Goal: Task Accomplishment & Management: Use online tool/utility

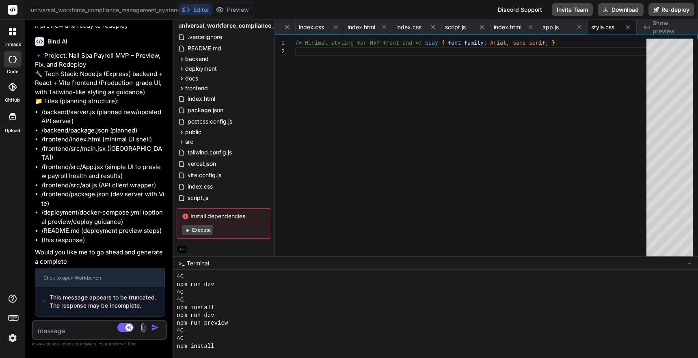
scroll to position [31502, 0]
type textarea "Y"
type textarea "x"
type textarea "YE"
type textarea "x"
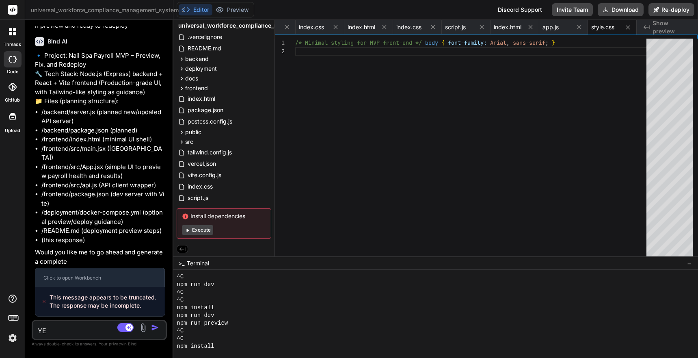
type textarea "YES"
type textarea "x"
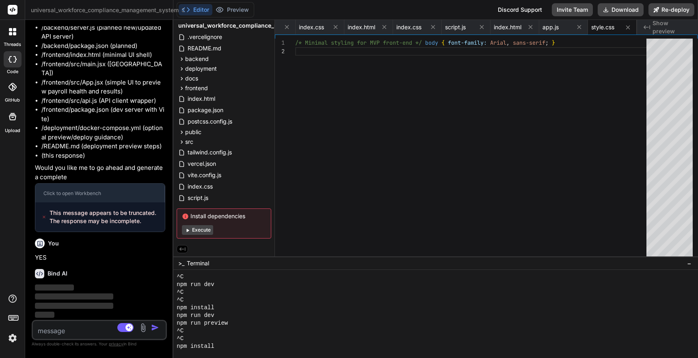
scroll to position [31587, 0]
type textarea "x"
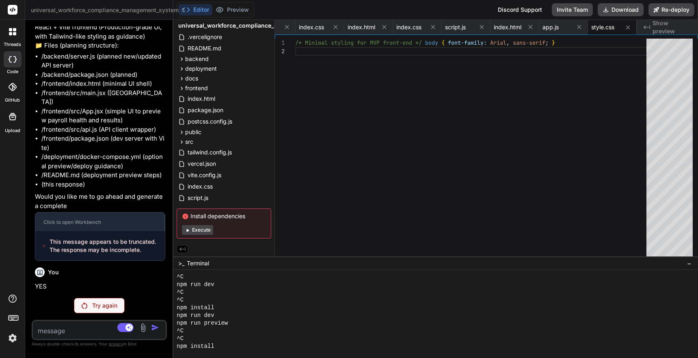
scroll to position [31497, 0]
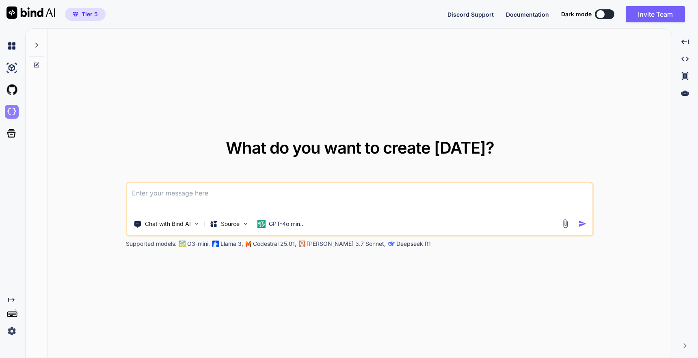
click at [11, 111] on img at bounding box center [12, 112] width 14 height 14
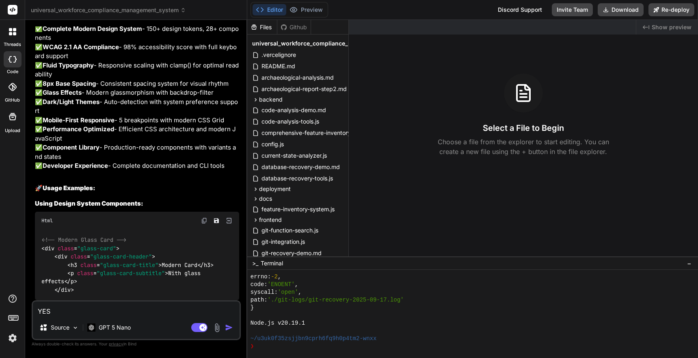
scroll to position [13441, 0]
click at [127, 328] on p "GPT 5 Nano" at bounding box center [115, 327] width 32 height 8
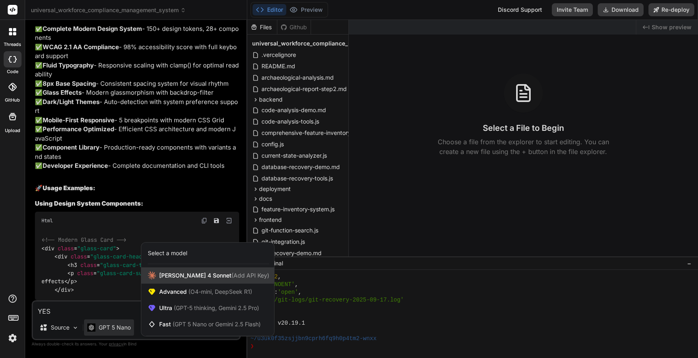
click at [179, 279] on span "[PERSON_NAME] 4 Sonnet (Add API Key)" at bounding box center [214, 275] width 110 height 8
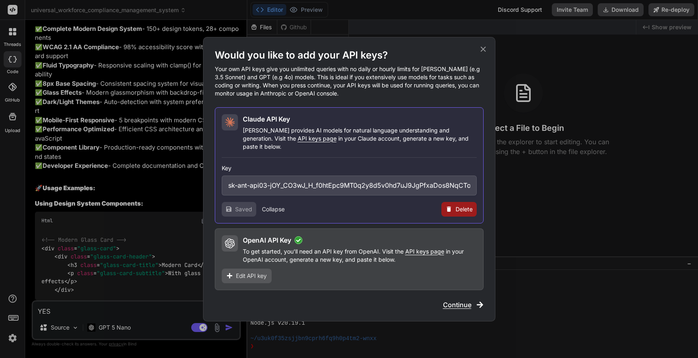
click at [458, 300] on span "Continue" at bounding box center [457, 305] width 28 height 10
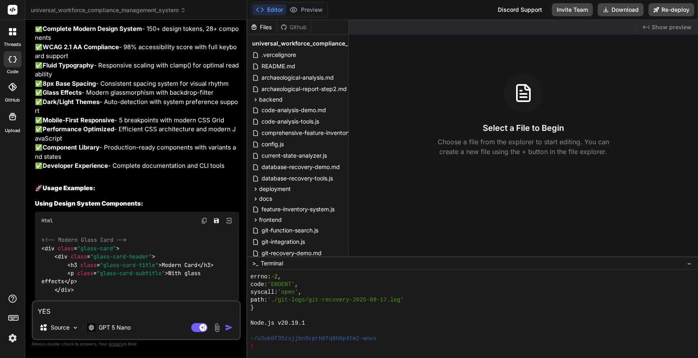
drag, startPoint x: 59, startPoint y: 310, endPoint x: 30, endPoint y: 310, distance: 29.3
click at [30, 310] on div "Bind AI Web Search Created with Pixso. Code Generator You Implement this " Code…" at bounding box center [136, 189] width 222 height 338
type textarea "x"
click at [13, 338] on img at bounding box center [13, 338] width 14 height 14
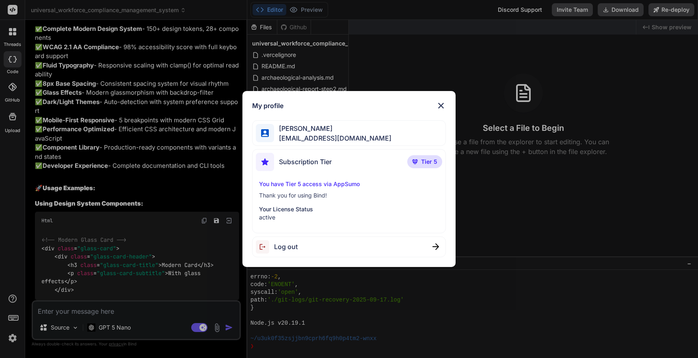
click at [298, 253] on div "Log out" at bounding box center [349, 246] width 194 height 21
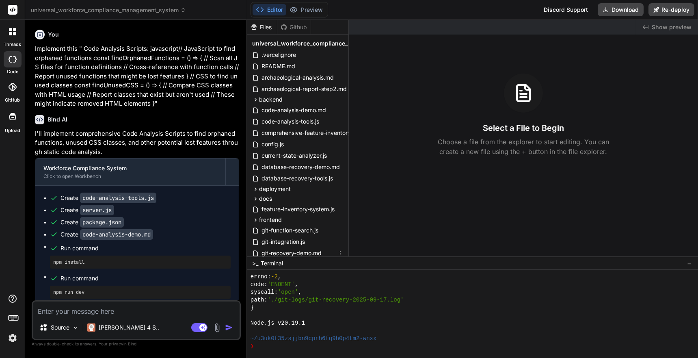
scroll to position [286, 0]
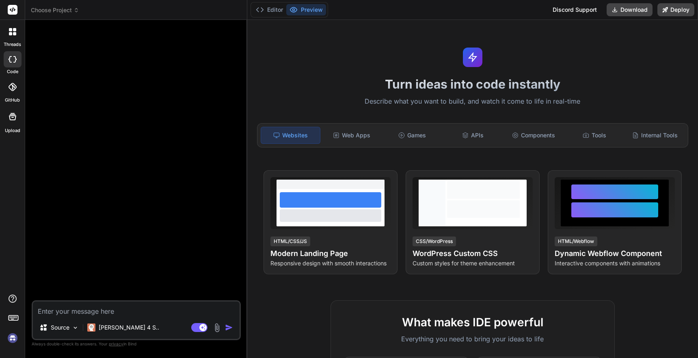
click at [316, 9] on button "Preview" at bounding box center [306, 9] width 40 height 11
click at [56, 8] on span "Choose Project" at bounding box center [55, 10] width 48 height 8
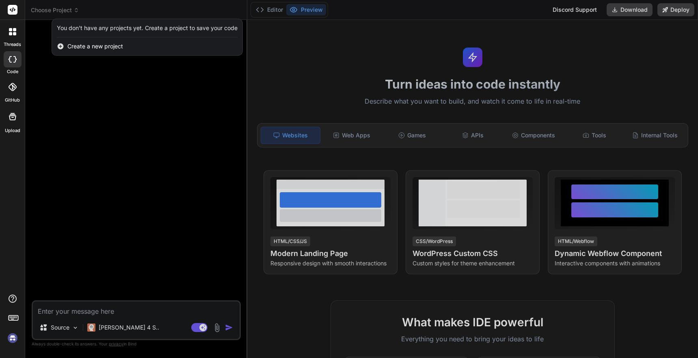
click at [16, 65] on div at bounding box center [13, 59] width 18 height 16
click at [16, 63] on div at bounding box center [13, 59] width 18 height 16
type textarea "x"
click at [13, 88] on icon at bounding box center [13, 87] width 8 height 8
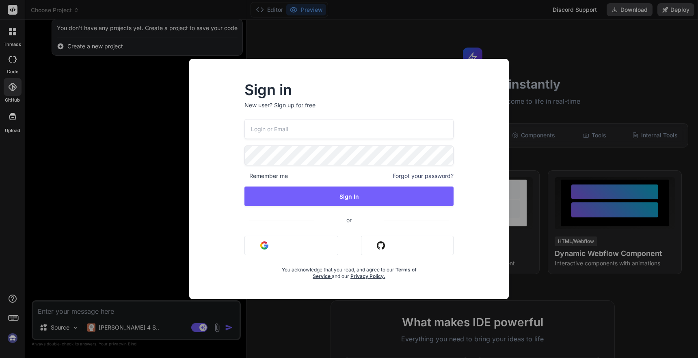
click at [333, 132] on input "email" at bounding box center [350, 129] width 210 height 20
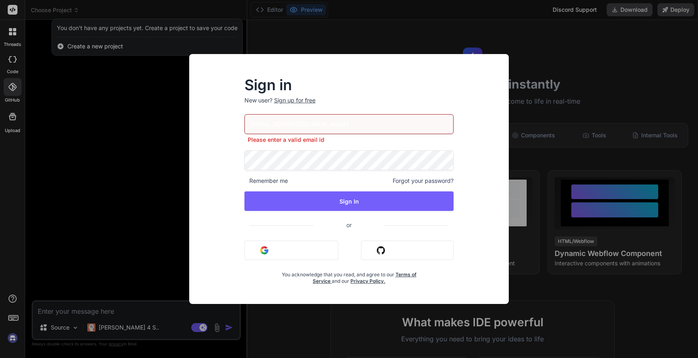
click at [345, 121] on input "bindaikd@doorto.app" at bounding box center [350, 124] width 210 height 20
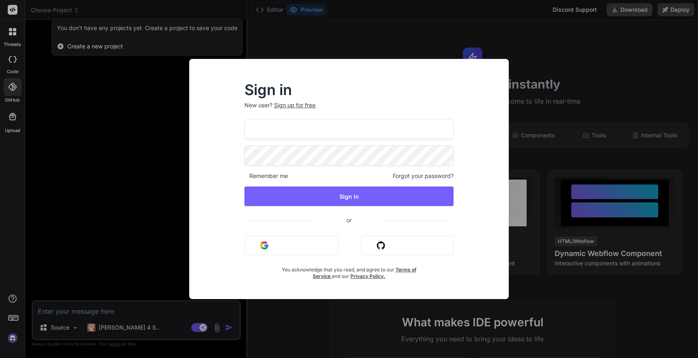
click at [325, 132] on input "bindaikd@doorto.app" at bounding box center [350, 129] width 210 height 20
click at [308, 133] on input "bindaikd@doorto.appbn" at bounding box center [350, 129] width 210 height 20
click at [315, 126] on input "bindaikd@doorto.appbnn" at bounding box center [350, 129] width 210 height 20
click at [371, 134] on input "bindaikd@doorto.appbnn" at bounding box center [350, 129] width 210 height 20
type input "bindaikd@doorto.appbnn"
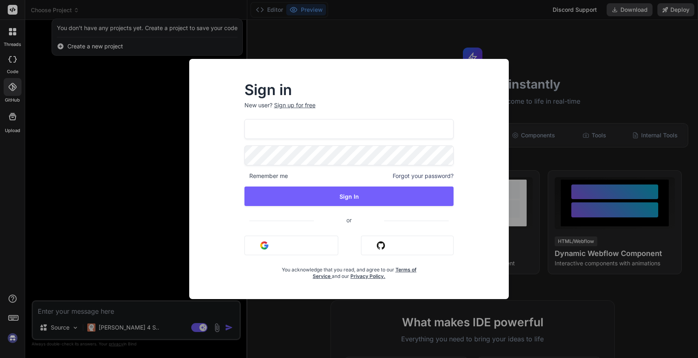
click at [13, 340] on div "Sign in New user? Sign up for free bindaikd@doorto.appbnn Remember me Forgot yo…" at bounding box center [349, 179] width 698 height 358
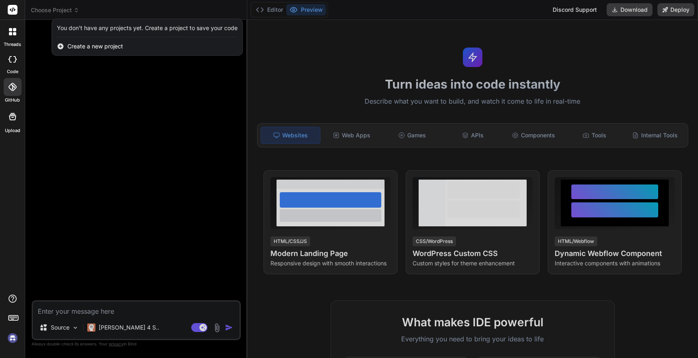
click at [13, 65] on div at bounding box center [13, 59] width 18 height 16
click at [61, 9] on div at bounding box center [349, 179] width 698 height 358
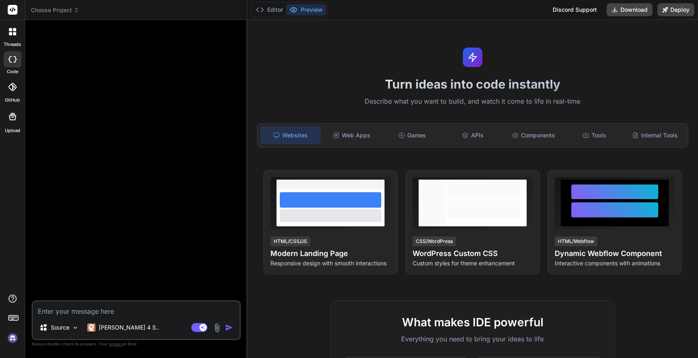
click at [58, 13] on span "Choose Project" at bounding box center [55, 10] width 48 height 8
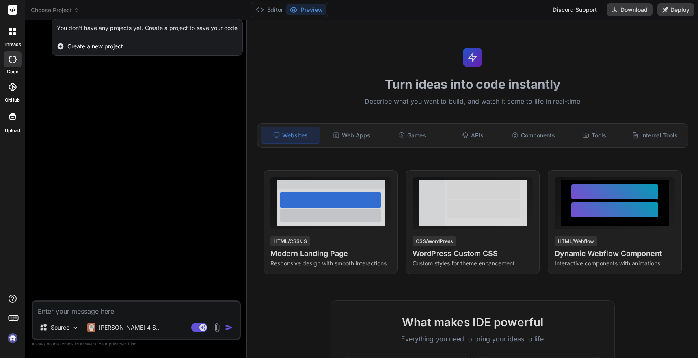
click at [12, 342] on img at bounding box center [13, 338] width 14 height 14
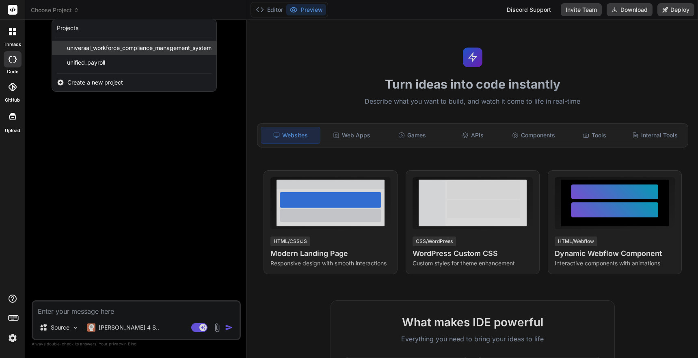
click at [160, 50] on span "universal_workforce_compliance_management_system" at bounding box center [139, 48] width 145 height 8
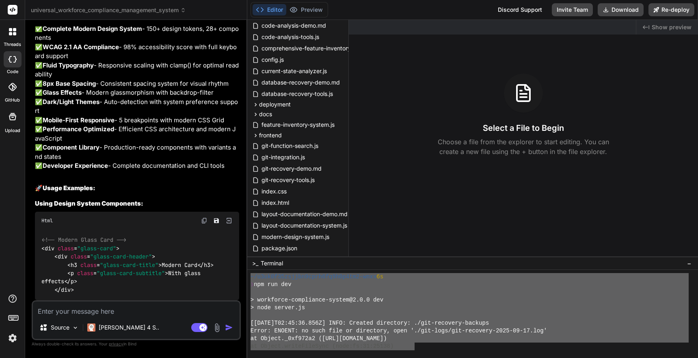
scroll to position [618, 0]
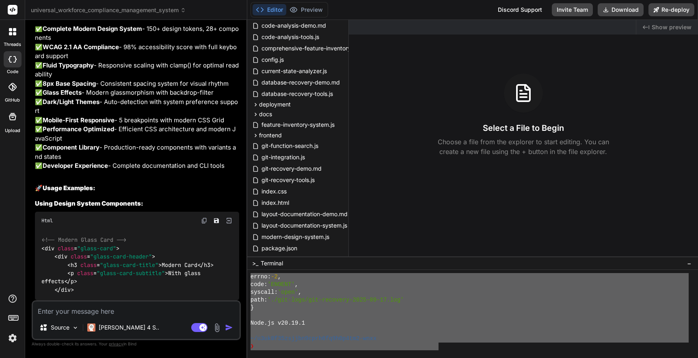
drag, startPoint x: 251, startPoint y: 278, endPoint x: 439, endPoint y: 346, distance: 200.0
click at [114, 299] on div "<!-- Modern Glass Card --> < div class = "glass-card" > < div class = "glass-ca…" at bounding box center [137, 265] width 204 height 71
click at [103, 312] on textarea at bounding box center [136, 308] width 207 height 15
type textarea "x"
type textarea "A"
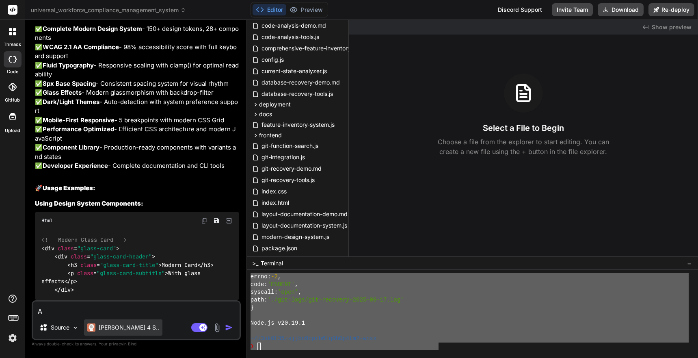
type textarea "x"
type textarea "AN"
type textarea "x"
type textarea "ANa"
type textarea "x"
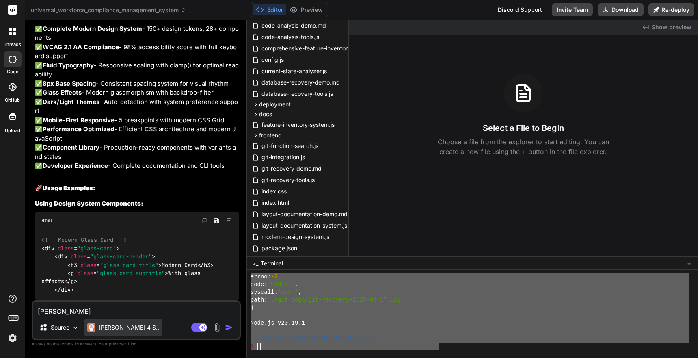
type textarea "AN"
type textarea "x"
type textarea "A"
type textarea "x"
type textarea "An"
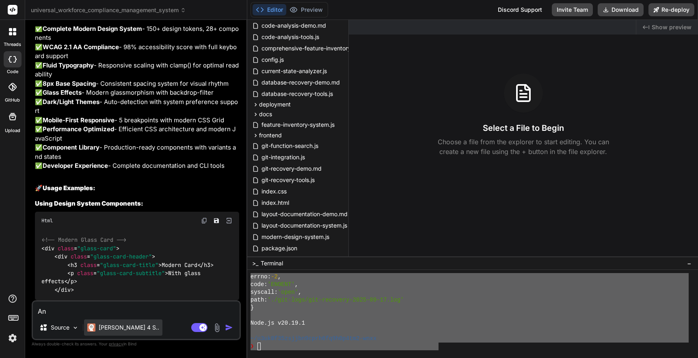
type textarea "x"
type textarea "[PERSON_NAME]"
type textarea "x"
type textarea "Anal"
type textarea "x"
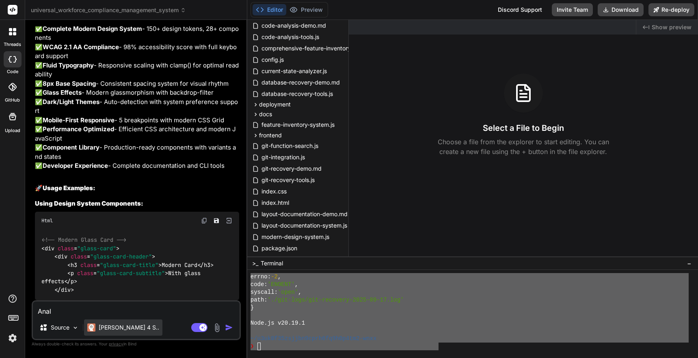
type textarea "Analy"
type textarea "x"
type textarea "Analys"
type textarea "x"
type textarea "Analysi"
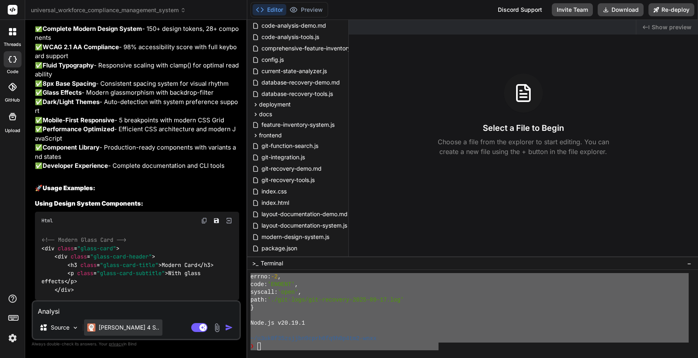
type textarea "x"
type textarea "Analysis"
type textarea "x"
type textarea "Analysis"
type textarea "x"
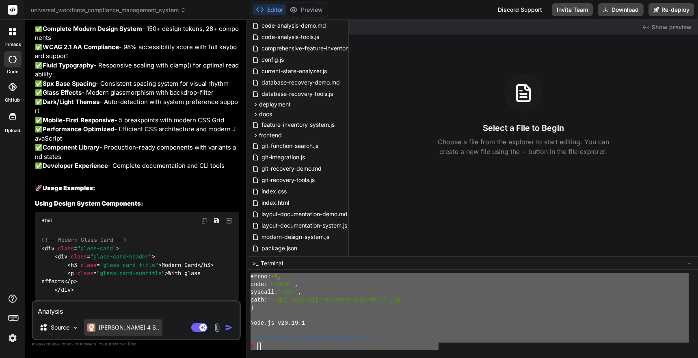
type textarea "Analysis a"
type textarea "x"
type textarea "Analysis an"
type textarea "x"
type textarea "Analysis and"
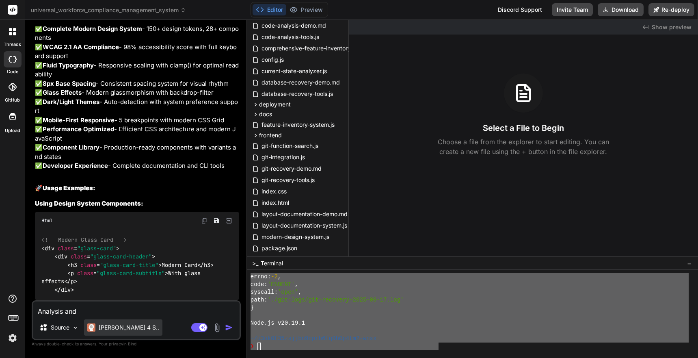
type textarea "x"
type textarea "Analysis and"
type textarea "x"
type textarea "Analysis and i"
type textarea "x"
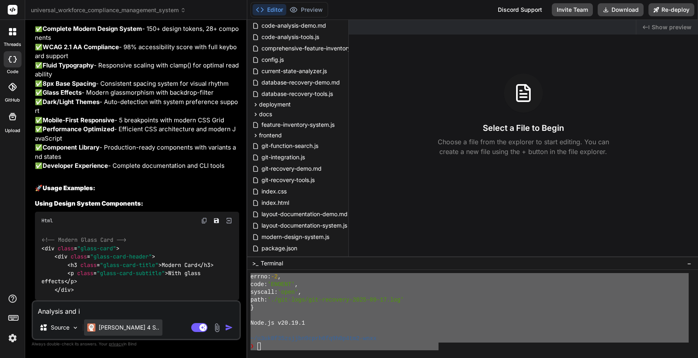
type textarea "Analysis and im"
type textarea "x"
type textarea "Analysis and imp"
type textarea "x"
type textarea "Analysis and impl"
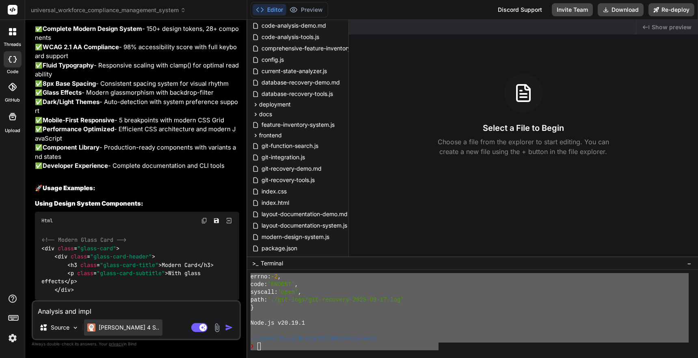
type textarea "x"
type textarea "Analysis and imple"
type textarea "x"
type textarea "Analysis and implem"
type textarea "x"
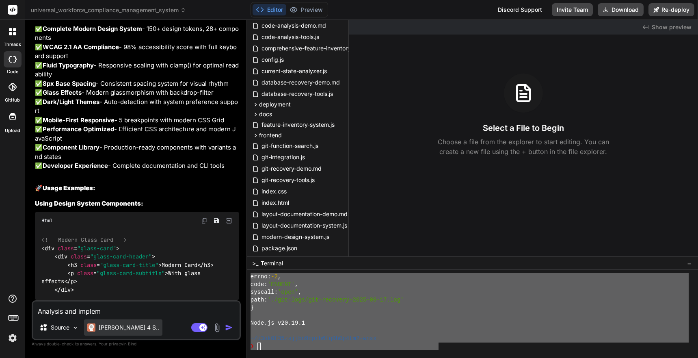
type textarea "Analysis and impleme"
type textarea "x"
type textarea "Analysis and implemen"
type textarea "x"
type textarea "Analysis and implement"
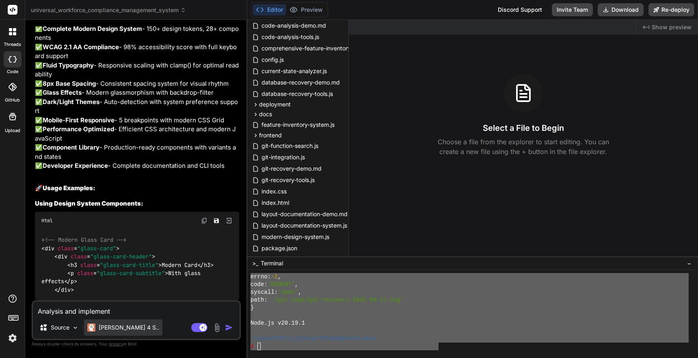
type textarea "x"
type textarea "Analysis and implement"
type textarea "x"
type textarea "Analysis and implement d"
type textarea "x"
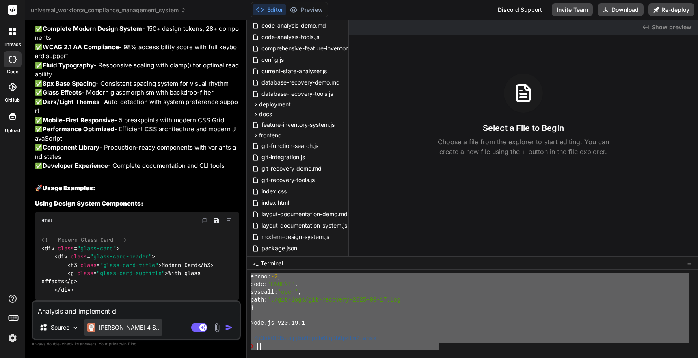
type textarea "Analysis and implement di"
type textarea "x"
type textarea "Analysis and implement d"
type textarea "x"
type textarea "Analysis and implement"
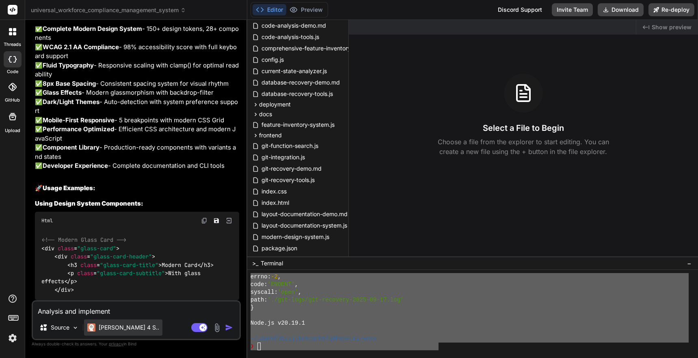
type textarea "x"
type textarea "Analysis and implement f"
type textarea "x"
type textarea "Analysis and implement fi"
type textarea "x"
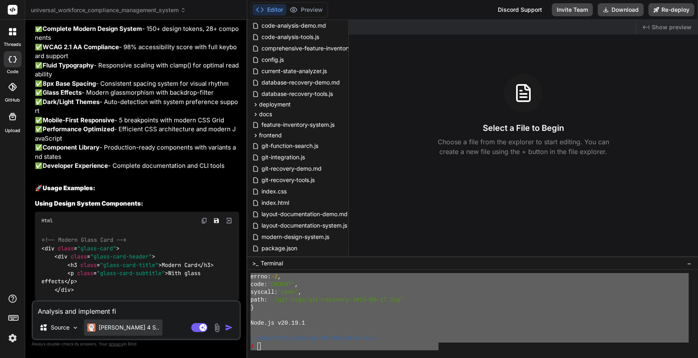
type textarea "Analysis and implement fix"
type textarea "x"
type textarea "Analysis and implement fix"
type textarea "x"
type textarea "Analysis and implement fix so"
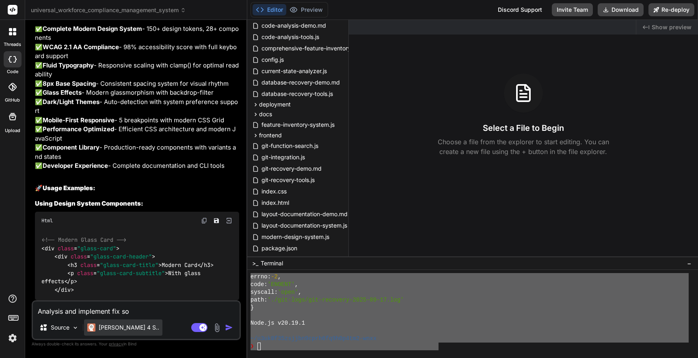
type textarea "x"
type textarea "Analysis and implement fix sol"
type textarea "x"
type textarea "Analysis and implement fix solu"
type textarea "x"
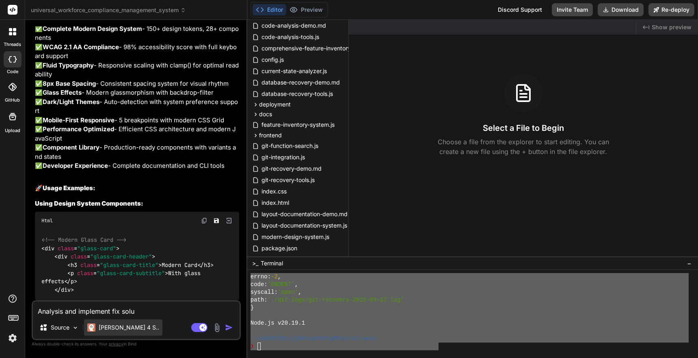
type textarea "Analysis and implement fix solut"
type textarea "x"
type textarea "Analysis and implement fix solutio"
type textarea "x"
type textarea "Analysis and implement fix solution"
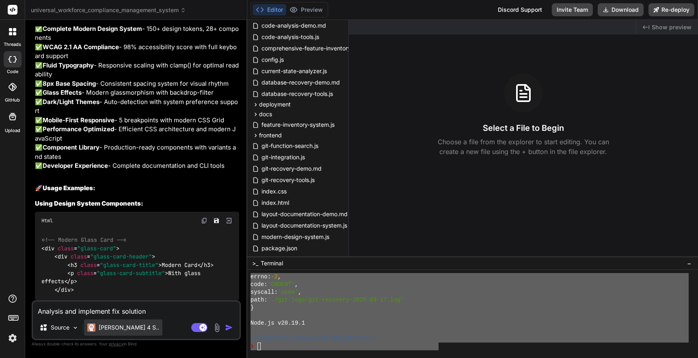
type textarea "x"
type textarea "Analysis and implement fix solution"
type textarea "x"
type textarea "Analysis and implement fix solution ""
type textarea "x"
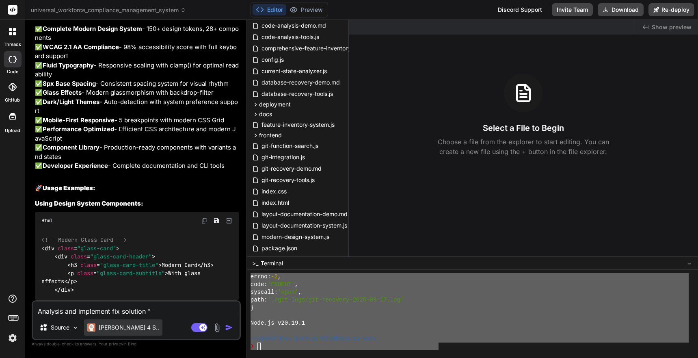
type textarea "Analysis and implement fix solution ""
paste textarea "~/u3uk0f35zsjjbn9cprh6fq9h0p4tm2-wnxx 6s ❯ npm run dev > workforce-compliance-s…"
type textarea "x"
type textarea "Analysis and implement fix solution " ~/u3uk0f35zsjjbn9cprh6fq9h0p4tm2-wnxx 6s …"
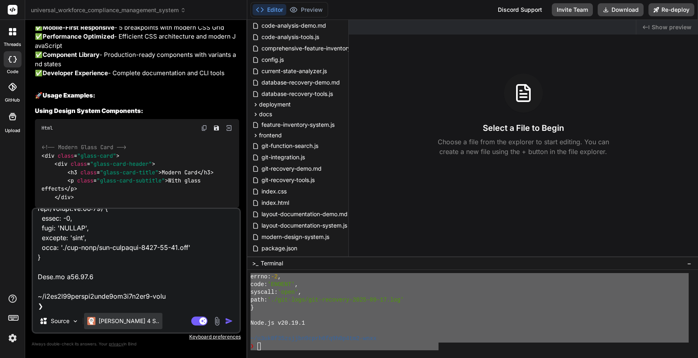
type textarea "x"
type textarea "Analysis and implement fix solution " ~/u3uk0f35zsjjbn9cprh6fq9h0p4tm2-wnxx 6s …"
type textarea "x"
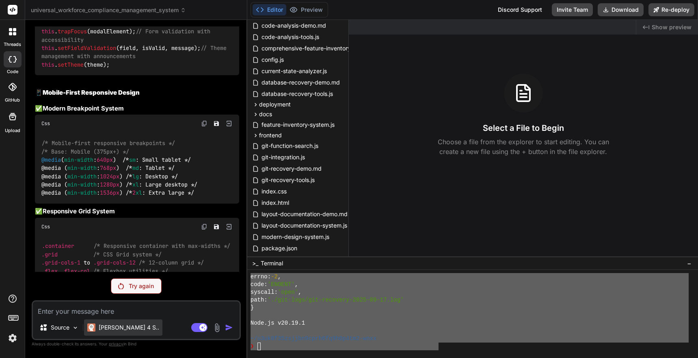
scroll to position [10829, 0]
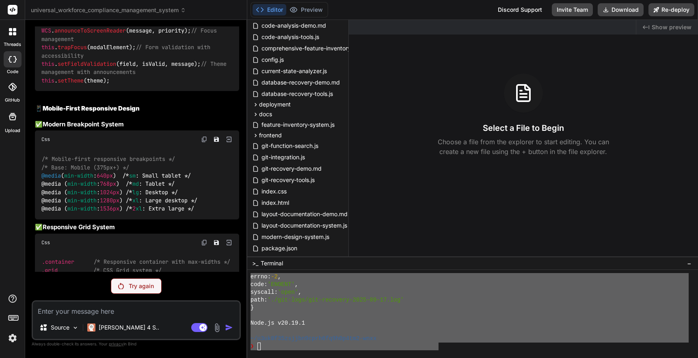
click at [140, 285] on p "Try again" at bounding box center [141, 286] width 25 height 8
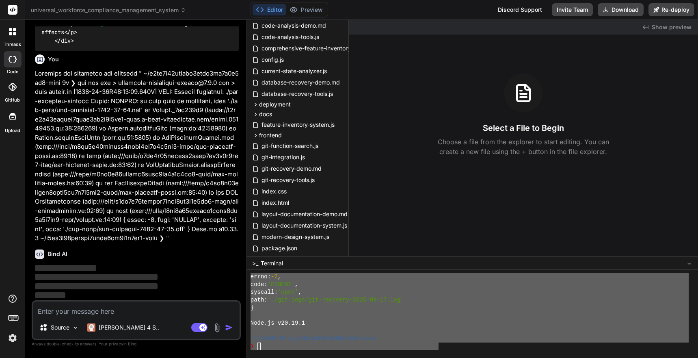
scroll to position [13690, 0]
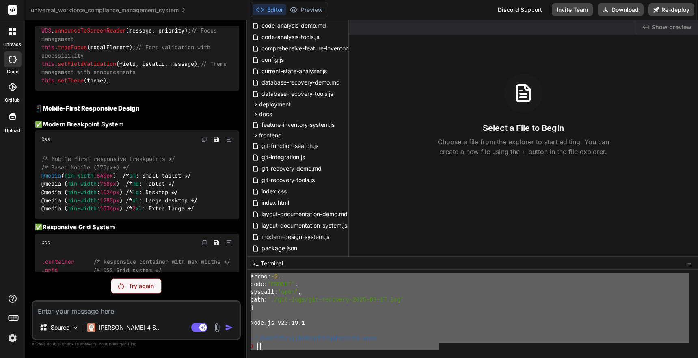
click at [140, 286] on p "Try again" at bounding box center [141, 286] width 25 height 8
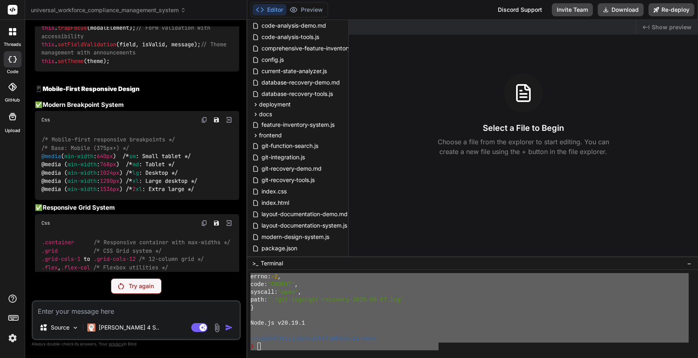
scroll to position [10829, 0]
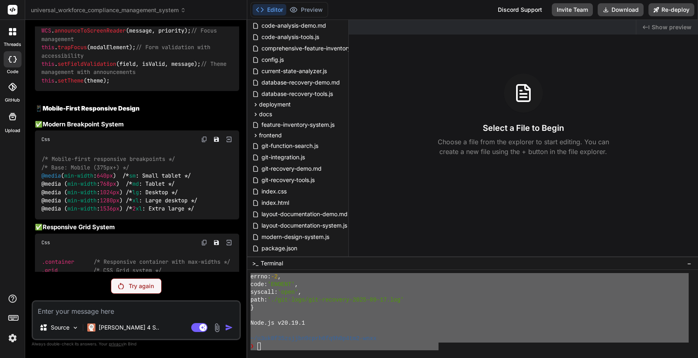
click at [140, 286] on p "Try again" at bounding box center [141, 286] width 25 height 8
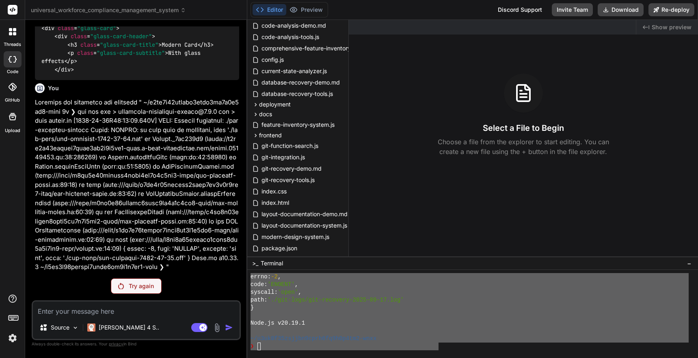
scroll to position [13661, 0]
click at [126, 326] on p "[PERSON_NAME] 4 S.." at bounding box center [129, 327] width 61 height 8
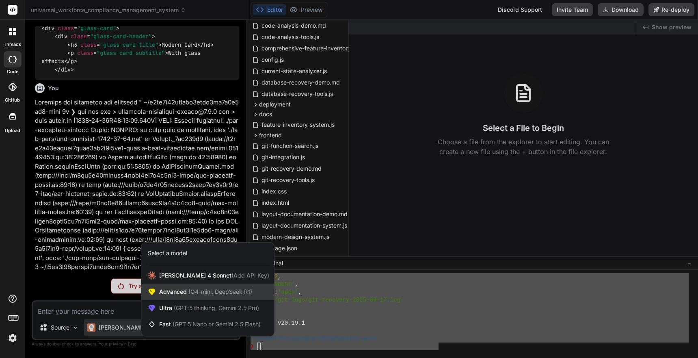
click at [209, 292] on span "(O4-mini, DeepSeek R1)" at bounding box center [219, 291] width 65 height 7
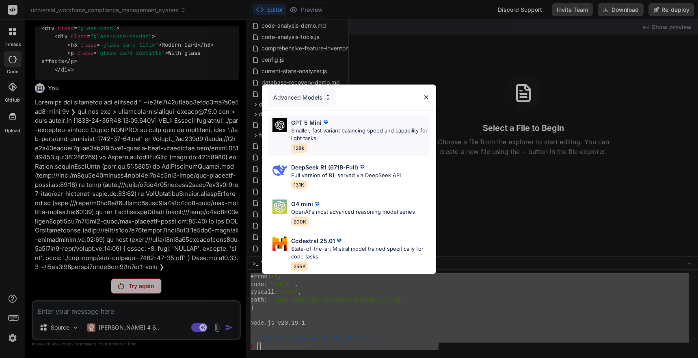
click at [315, 129] on p "Smaller, fast variant balancing speed and capability for light tasks" at bounding box center [360, 135] width 139 height 16
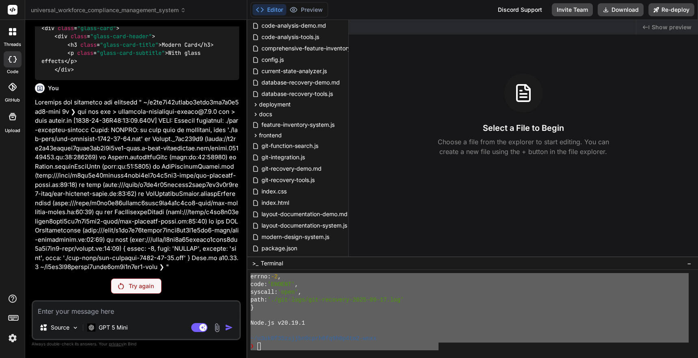
click at [143, 287] on p "Try again" at bounding box center [141, 286] width 25 height 8
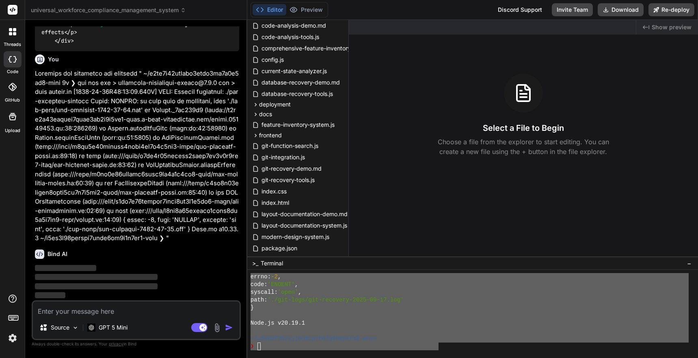
scroll to position [13690, 0]
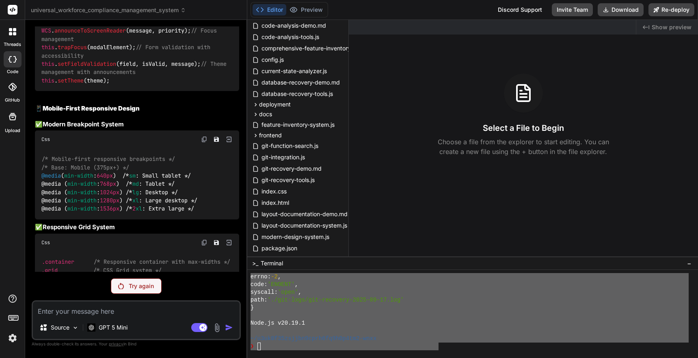
click at [142, 288] on p "Try again" at bounding box center [141, 286] width 25 height 8
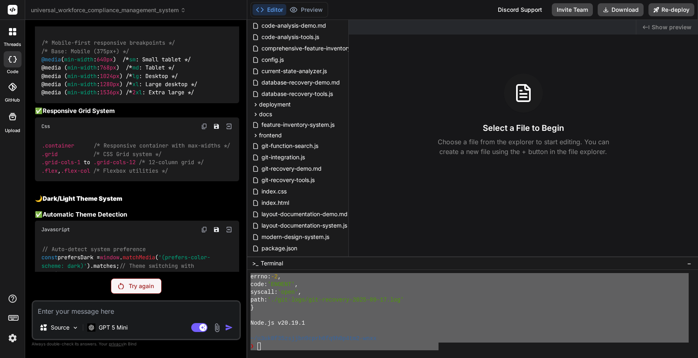
click at [142, 288] on p "Try again" at bounding box center [141, 286] width 25 height 8
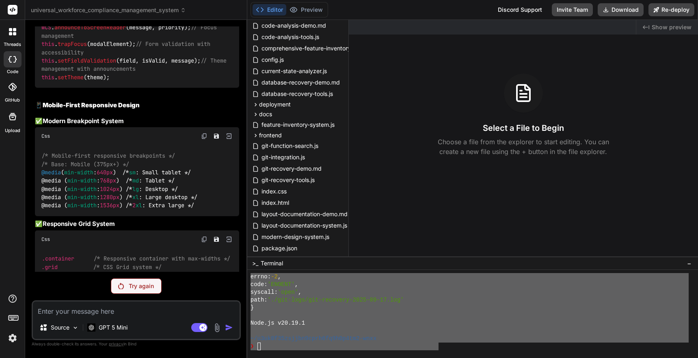
scroll to position [10829, 0]
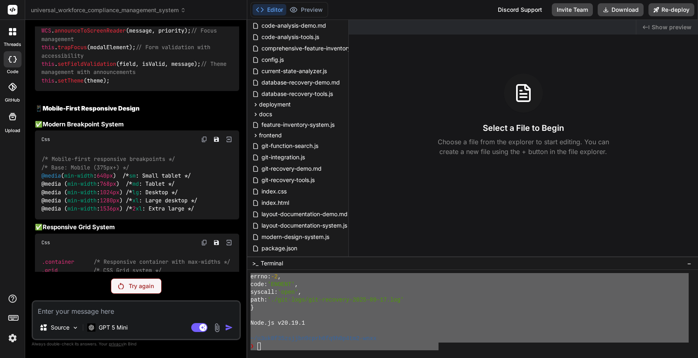
click at [16, 119] on icon at bounding box center [13, 117] width 10 height 10
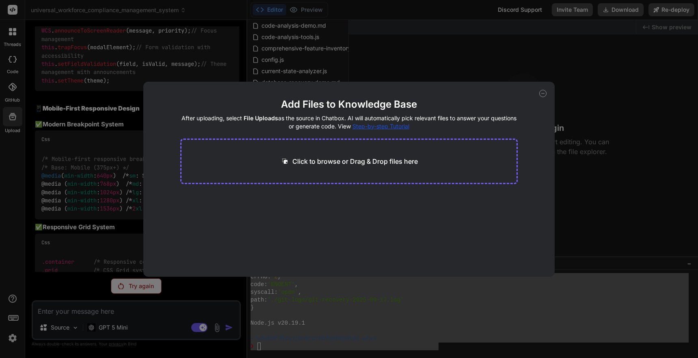
click at [546, 95] on div "Add Files to Knowledge Base After uploading, select File Uploads as the source …" at bounding box center [348, 179] width 411 height 195
click at [544, 94] on icon at bounding box center [543, 93] width 7 height 7
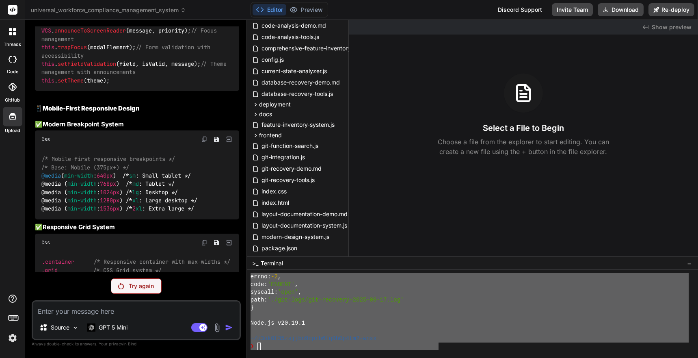
click at [15, 91] on div at bounding box center [13, 87] width 18 height 18
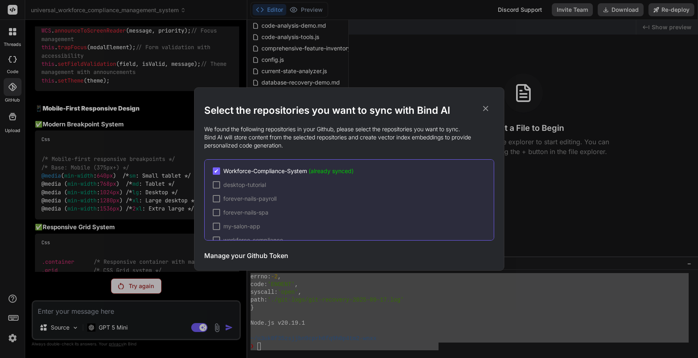
scroll to position [12, 0]
click at [489, 109] on icon at bounding box center [485, 108] width 9 height 9
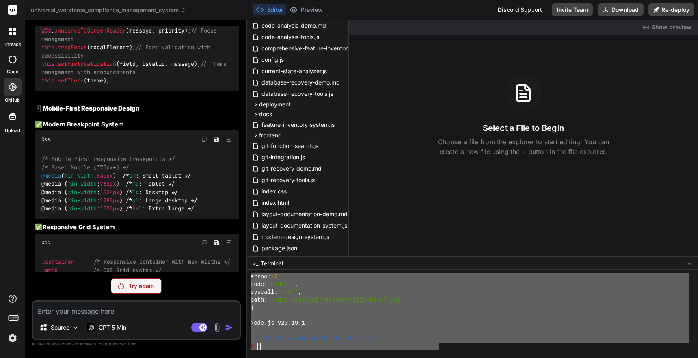
click at [14, 59] on icon at bounding box center [13, 59] width 8 height 7
click at [14, 40] on div "threads" at bounding box center [12, 34] width 25 height 28
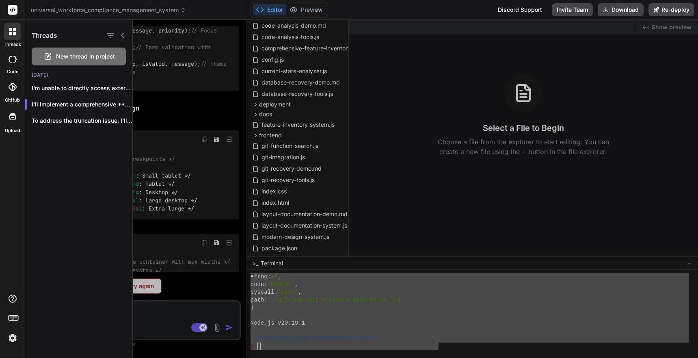
click at [15, 10] on icon at bounding box center [13, 9] width 6 height 5
click at [13, 338] on img at bounding box center [13, 338] width 14 height 14
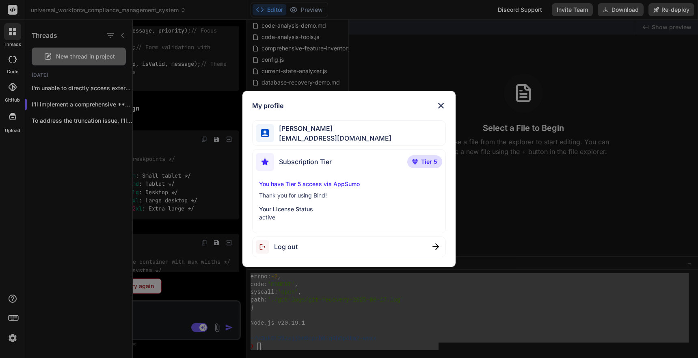
click at [284, 249] on span "Log out" at bounding box center [286, 247] width 24 height 10
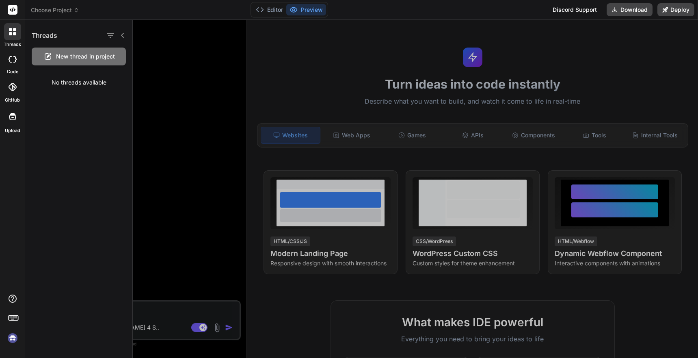
scroll to position [648, 0]
click at [113, 35] on icon "button" at bounding box center [110, 35] width 7 height 5
click at [116, 54] on input "Saved Threads" at bounding box center [114, 55] width 7 height 7
click at [126, 37] on icon at bounding box center [122, 35] width 7 height 7
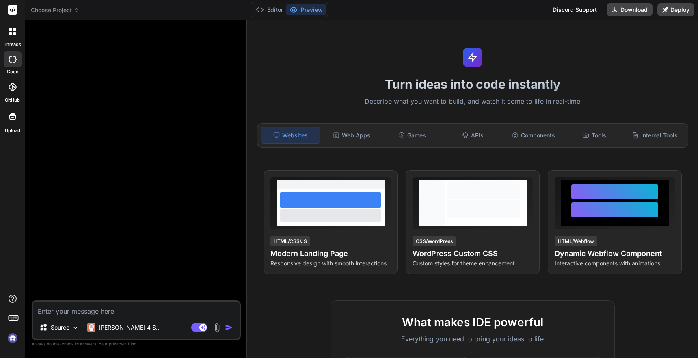
click at [73, 9] on span "Choose Project" at bounding box center [55, 10] width 48 height 8
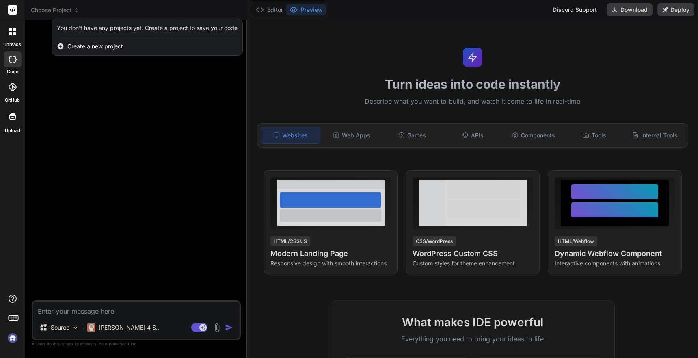
click at [13, 119] on icon at bounding box center [13, 117] width 10 height 10
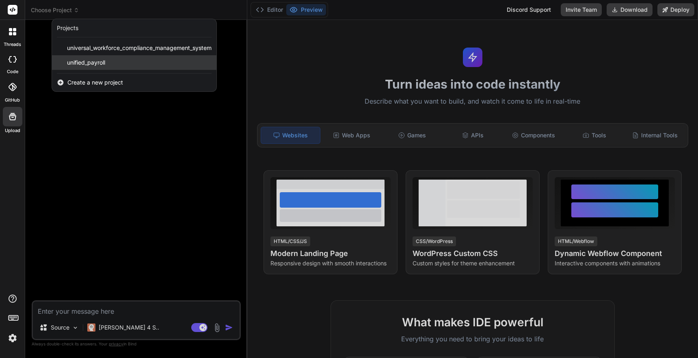
click at [98, 62] on span "unified_payroll" at bounding box center [86, 63] width 38 height 8
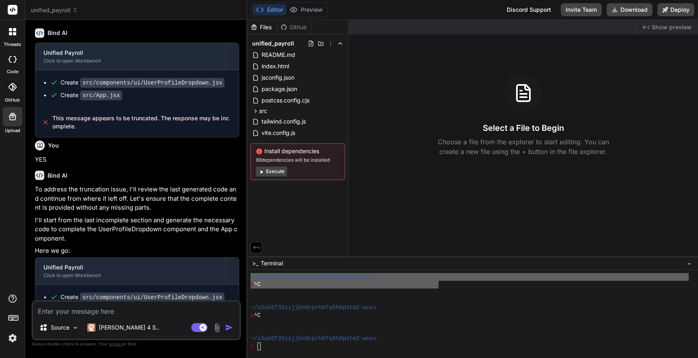
scroll to position [1052, 0]
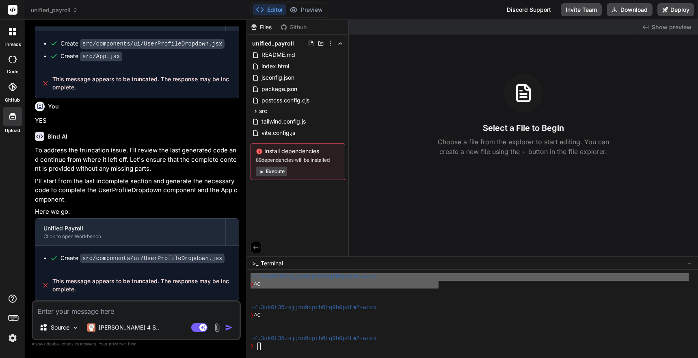
click at [270, 171] on button "Execute" at bounding box center [271, 172] width 31 height 10
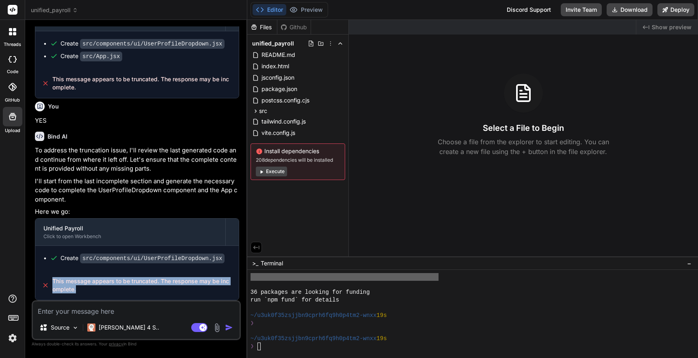
drag, startPoint x: 75, startPoint y: 292, endPoint x: 50, endPoint y: 280, distance: 27.6
click at [50, 280] on div "This message appears to be truncated. The response may be incomplete." at bounding box center [137, 285] width 204 height 29
copy span "This message appears to be truncated. The response may be incomplete."
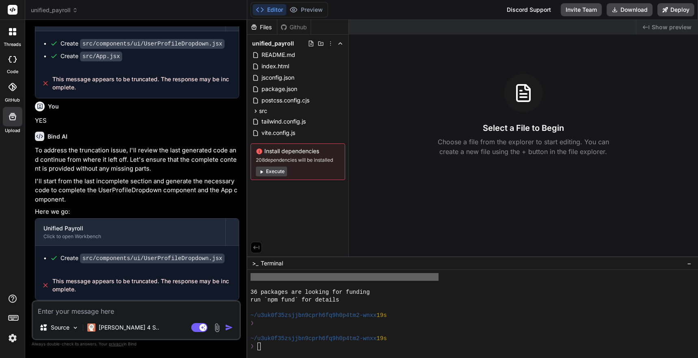
click at [66, 311] on textarea at bounding box center [136, 308] width 207 height 15
type textarea "x"
type textarea "I"
type textarea "x"
type textarea "Im"
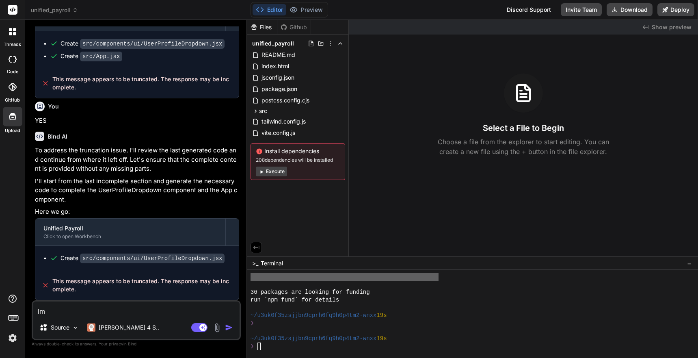
type textarea "x"
type textarea "Imp"
type textarea "x"
type textarea "Impl"
type textarea "x"
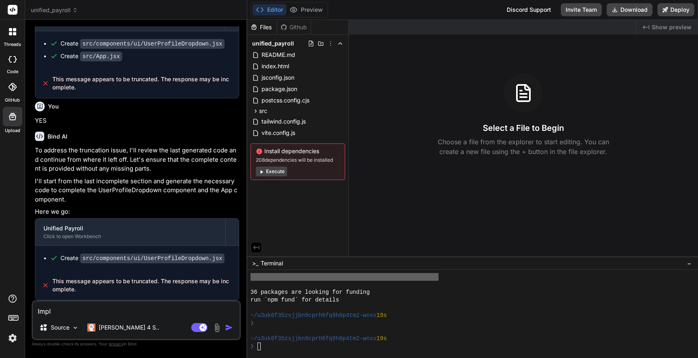
type textarea "Imple"
type textarea "x"
type textarea "Implem"
type textarea "x"
type textarea "Impleme"
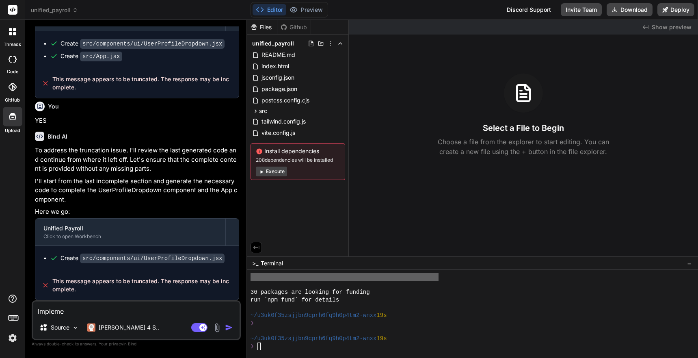
type textarea "x"
type textarea "Implemen"
type textarea "x"
type textarea "Implement"
type textarea "x"
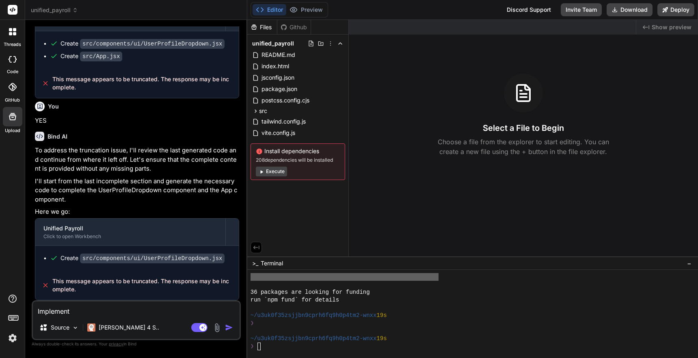
type textarea "Implement"
type textarea "x"
type textarea "Implement d"
type textarea "x"
type textarea "Implement di"
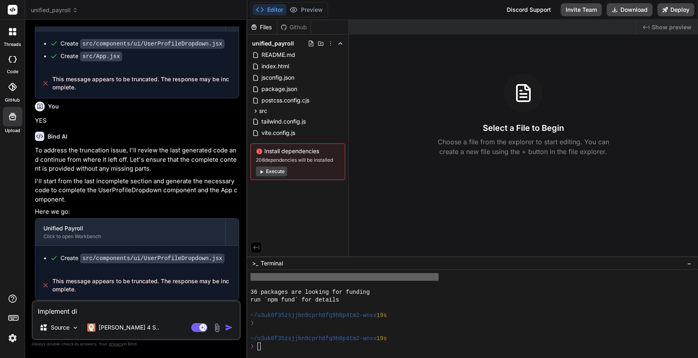
type textarea "x"
type textarea "Implement d"
type textarea "x"
type textarea "Implement"
type textarea "x"
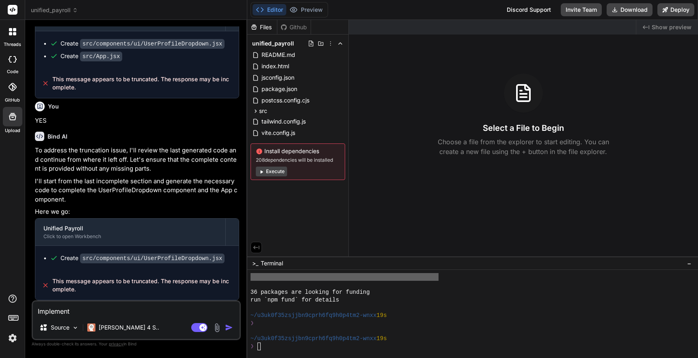
type textarea "Implement f"
type textarea "x"
type textarea "Implement fi"
type textarea "x"
type textarea "Implement fix"
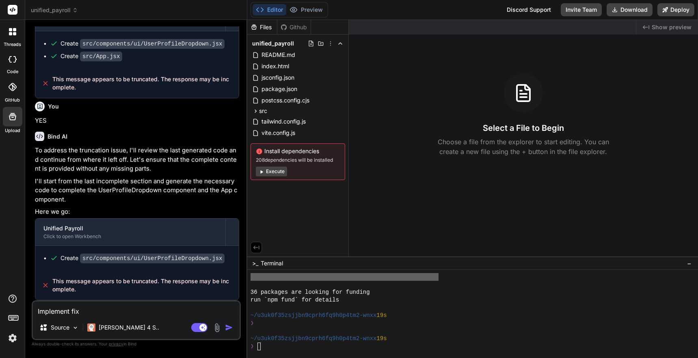
type textarea "x"
type textarea "Implement fix o"
type textarea "x"
type textarea "Implement fix ol"
type textarea "x"
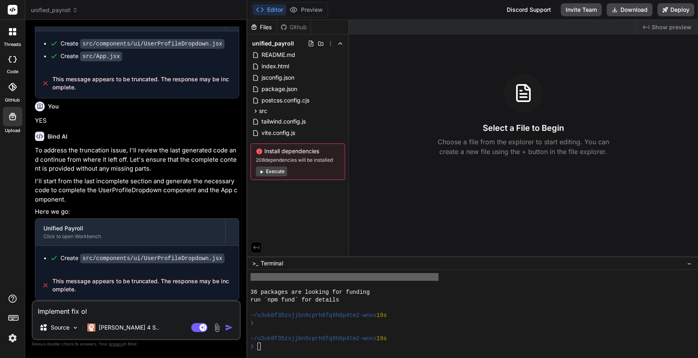
type textarea "Implement fix o"
type textarea "x"
type textarea "Implement fix"
type textarea "x"
type textarea "Implement fix so"
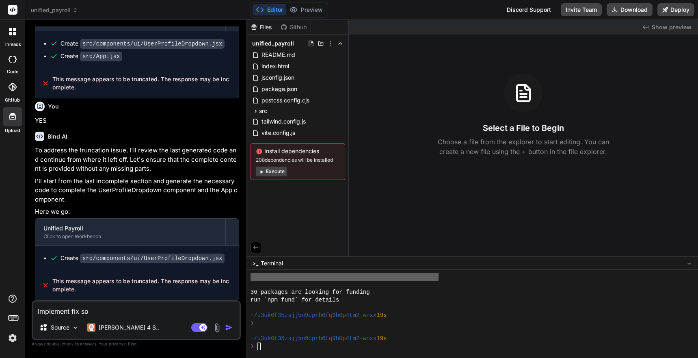
type textarea "x"
type textarea "Implement fix soi"
type textarea "x"
type textarea "Implement fix soil"
type textarea "x"
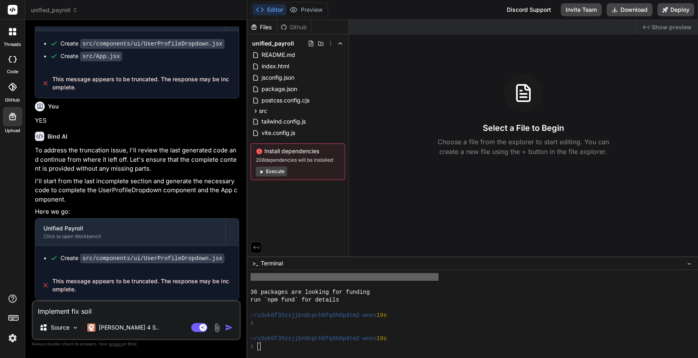
type textarea "Implement fix soi"
type textarea "x"
type textarea "Implement fix so"
type textarea "x"
type textarea "Implement fix sol"
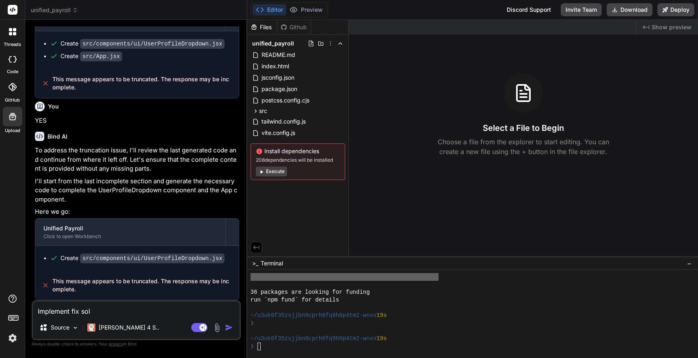
type textarea "x"
type textarea "Implement fix solu"
type textarea "x"
type textarea "Implement fix solut"
type textarea "x"
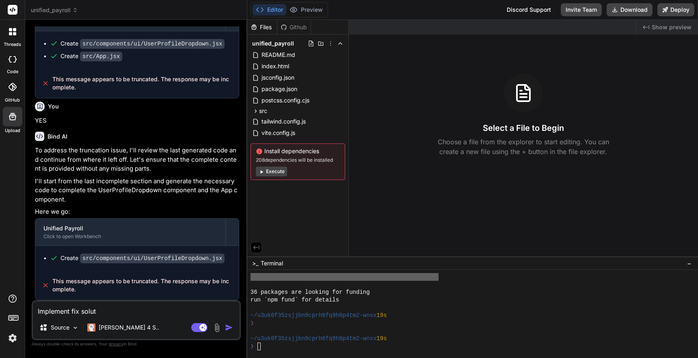
type textarea "Implement fix soluti"
type textarea "x"
type textarea "Implement fix solutio"
type textarea "x"
type textarea "Implement fix solution"
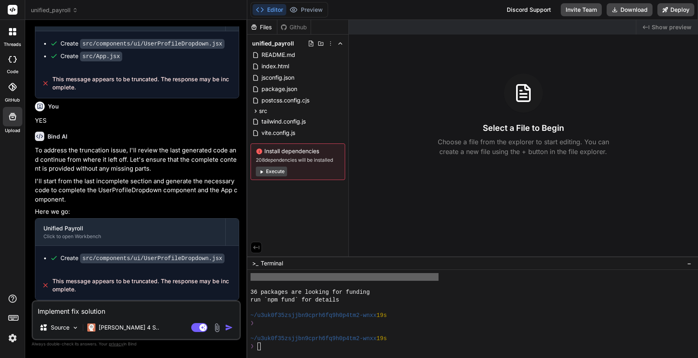
type textarea "x"
type textarea "Implement fix solution"
type textarea "x"
type textarea "Implement fix solution ""
paste textarea "This message appears to be truncated. The response may be incomplete."
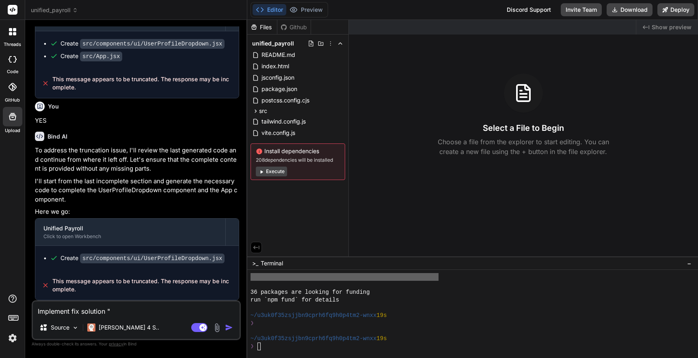
type textarea "x"
type textarea "Implement fix solution "This message appears to be truncated. The response may …"
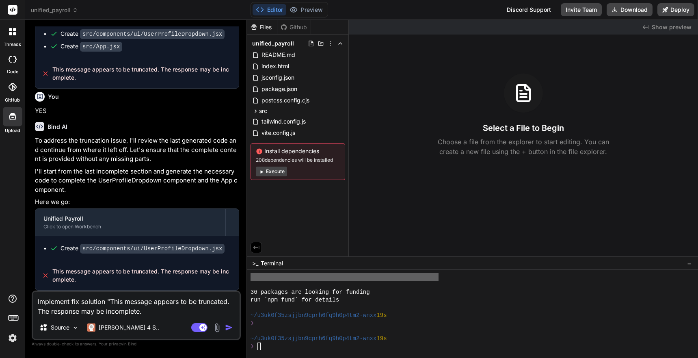
type textarea "x"
type textarea "Implement fix solution "This message appears to be truncated. The response may …"
type textarea "x"
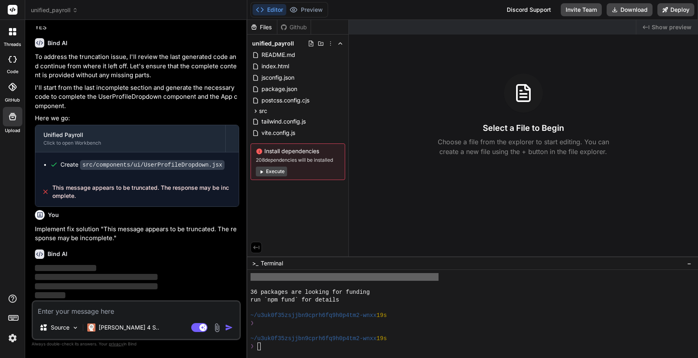
scroll to position [1145, 0]
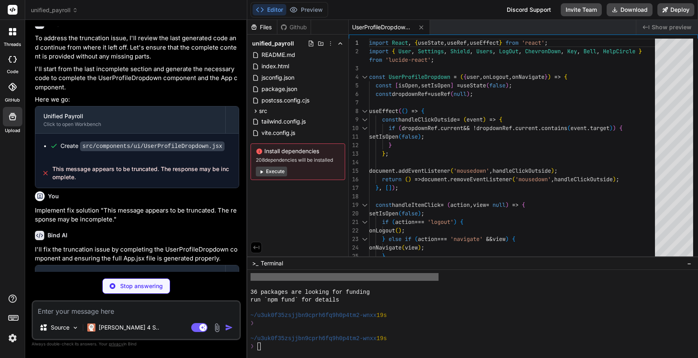
type textarea "x"
type textarea "</div> )} </div> </div> ); }; export default App;"
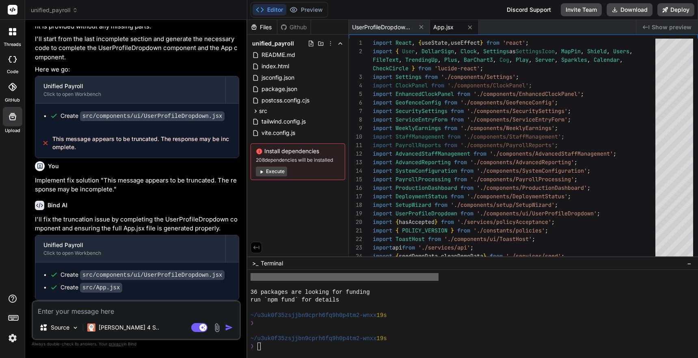
scroll to position [1194, 0]
type textarea "x"
type textarea "S"
type textarea "x"
type textarea "St"
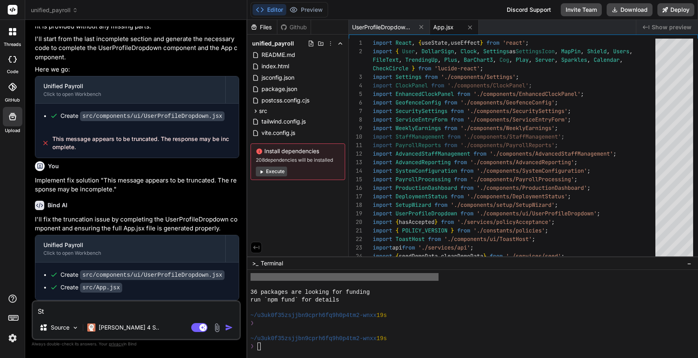
type textarea "x"
type textarea "Sti"
type textarea "x"
type textarea "Stil"
type textarea "x"
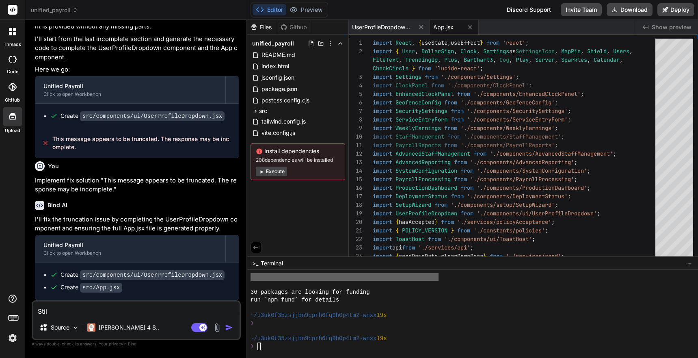
type textarea "Still"
type textarea "x"
type textarea "Still"
type textarea "x"
type textarea "Still d"
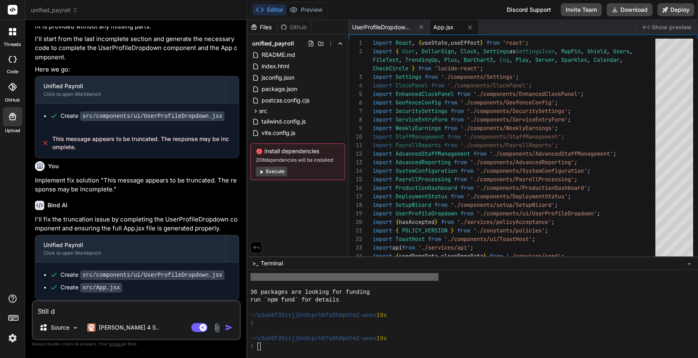
type textarea "x"
type textarea "Still di"
type textarea "x"
type textarea "Still did"
type textarea "x"
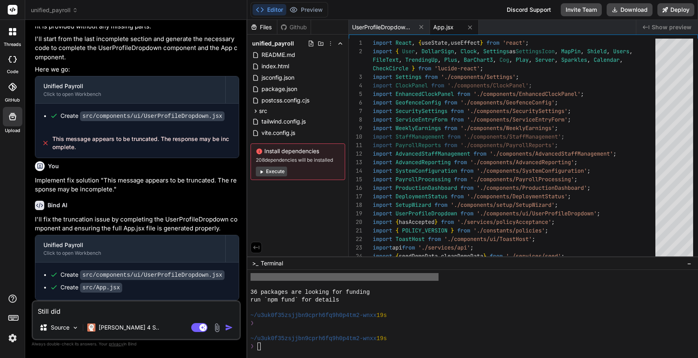
type textarea "Still did"
type textarea "x"
type textarea "Still did n"
type textarea "x"
type textarea "Still did no"
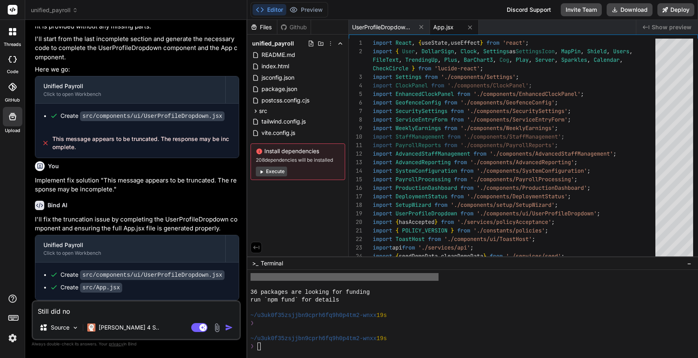
type textarea "x"
type textarea "Still did not"
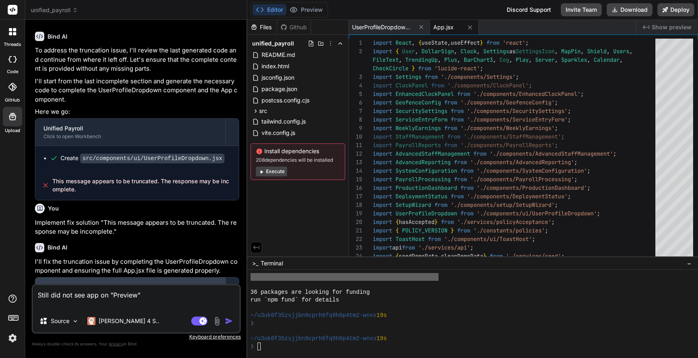
scroll to position [1132, 0]
click at [261, 172] on icon at bounding box center [261, 171] width 2 height 3
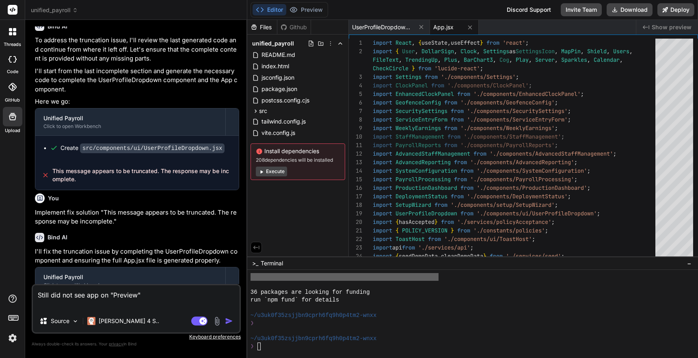
scroll to position [1210, 0]
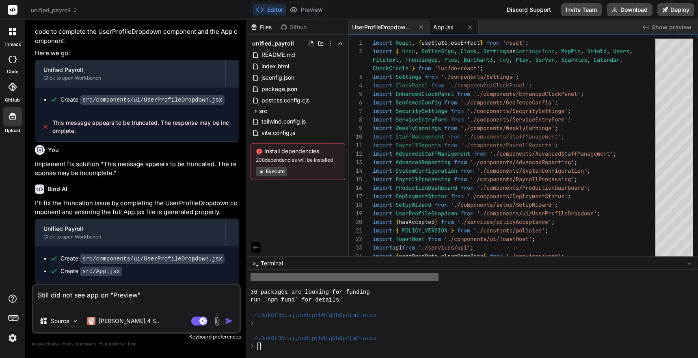
click at [228, 322] on img "button" at bounding box center [229, 321] width 8 height 8
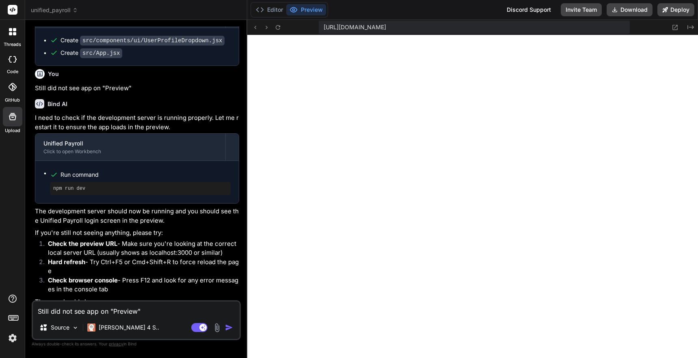
scroll to position [1517, 0]
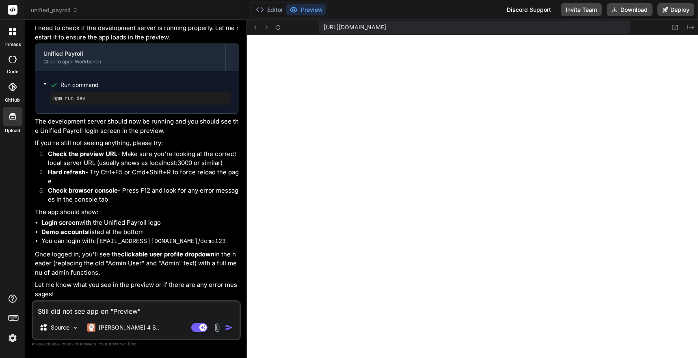
click at [61, 311] on textarea "Still did not see app on "Preview"" at bounding box center [136, 308] width 207 height 15
click at [203, 313] on textarea "Analysis and implement solution and enhance the "" at bounding box center [136, 308] width 207 height 15
paste textarea "Validation Errors • No service entries for Station2 Amy (Commission Worker)"
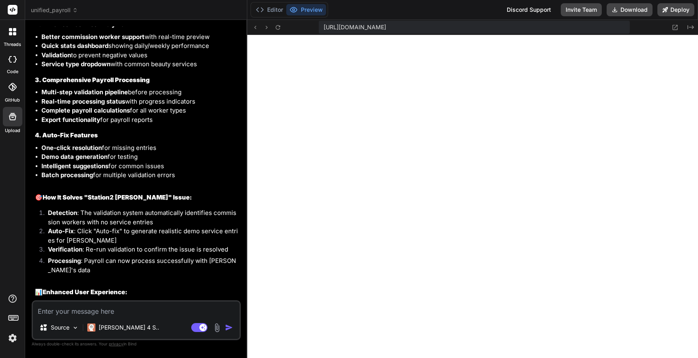
scroll to position [2303, 0]
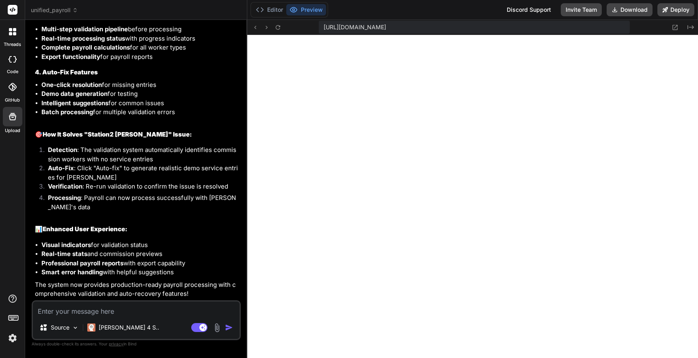
click at [122, 313] on textarea at bounding box center [136, 308] width 207 height 15
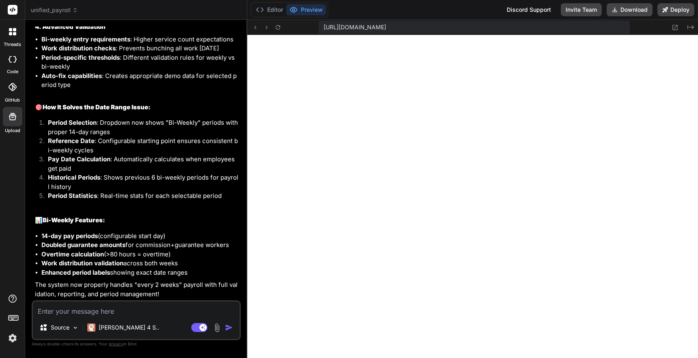
scroll to position [3183, 0]
click at [112, 309] on textarea at bounding box center [136, 308] width 207 height 15
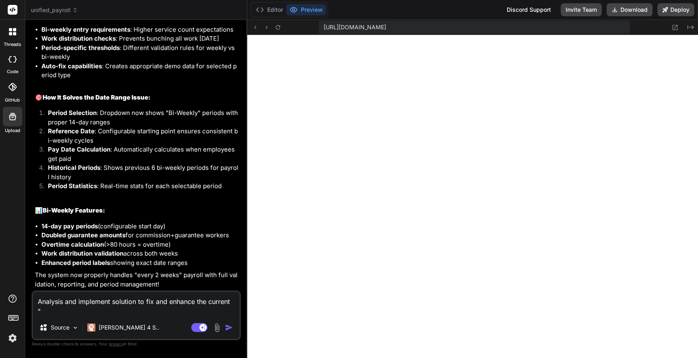
paste textarea "Validation Warnings Station2 Amy worked 3/12 required days in bi-weekly period …"
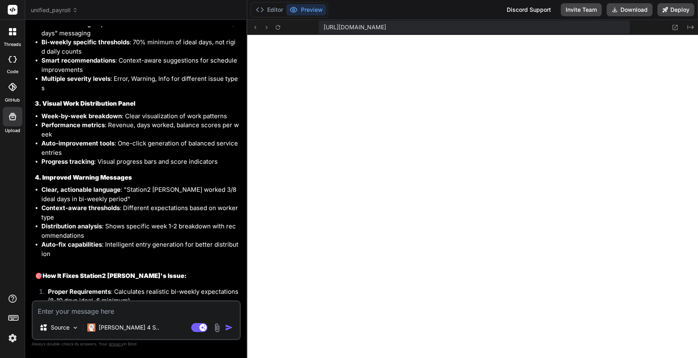
scroll to position [4077, 0]
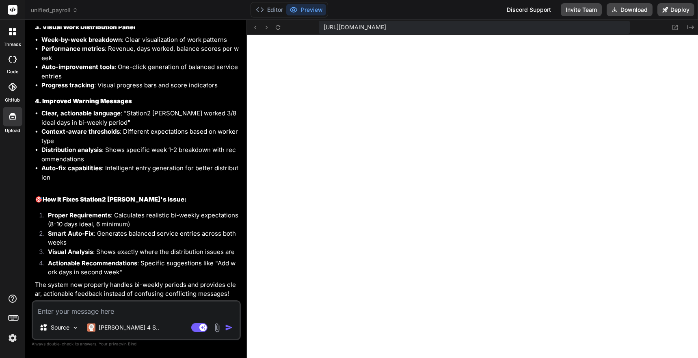
click at [121, 314] on textarea at bounding box center [136, 308] width 207 height 15
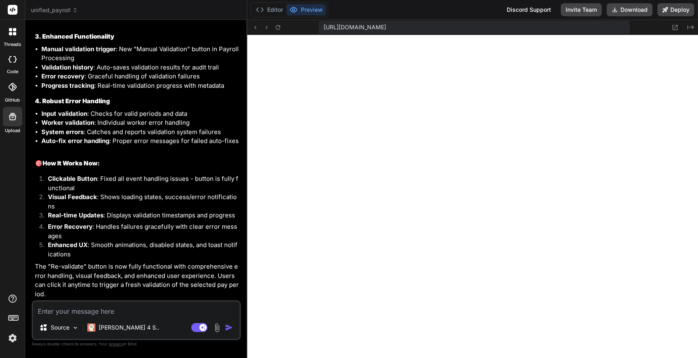
scroll to position [4849, 0]
click at [279, 29] on icon at bounding box center [278, 27] width 7 height 7
click at [77, 318] on div "Source Claude 4 S.. Agent Mode. When this toggle is activated, AI automatically…" at bounding box center [136, 320] width 209 height 40
click at [76, 314] on textarea at bounding box center [136, 308] width 207 height 15
click at [76, 314] on textarea "Analysis and implement fix solution and enhancement" at bounding box center [136, 308] width 207 height 15
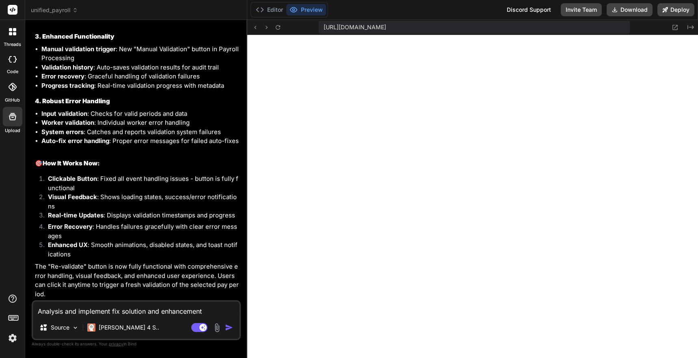
click at [205, 312] on textarea "Analysis and implement fix solution and enhancement" at bounding box center [136, 308] width 207 height 15
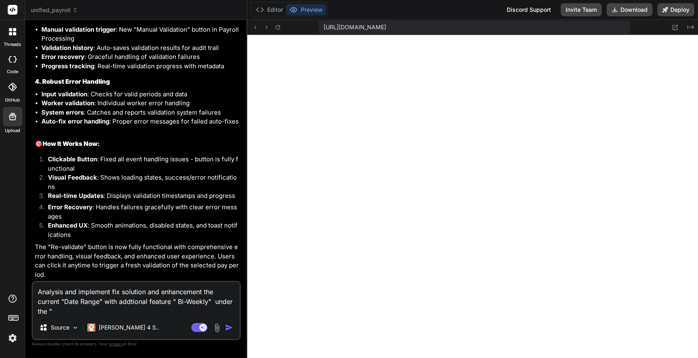
paste textarea "Advanced Reporting & Analytics"
click at [229, 328] on img "button" at bounding box center [229, 327] width 8 height 8
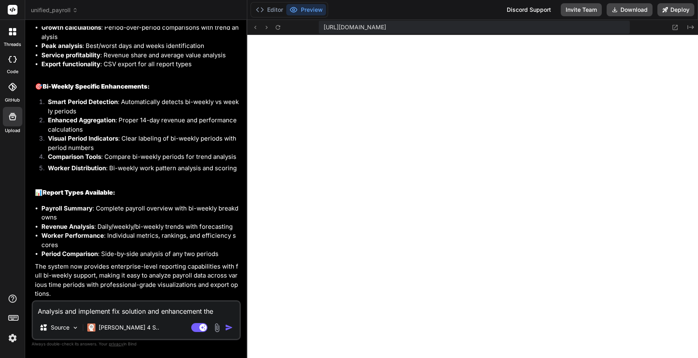
scroll to position [5741, 0]
click at [126, 313] on textarea "Analysis and implement fix solution and enhancement the current "Date Range" wi…" at bounding box center [136, 308] width 207 height 15
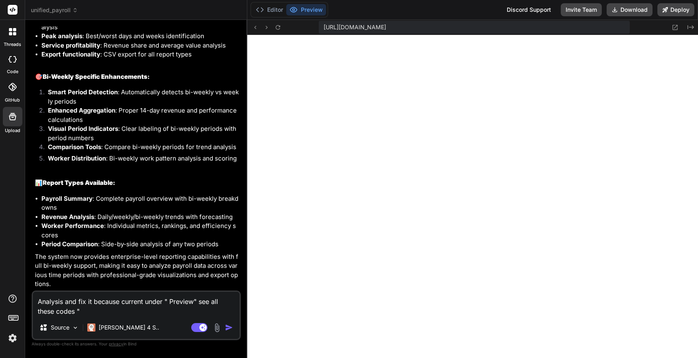
click at [93, 312] on textarea "Analysis and fix it because current under " Preview" see all these codes "" at bounding box center [136, 304] width 207 height 24
paste textarea "[plugin:vite:import-analysis] Failed to resolve import "./components/TimeTracki…"
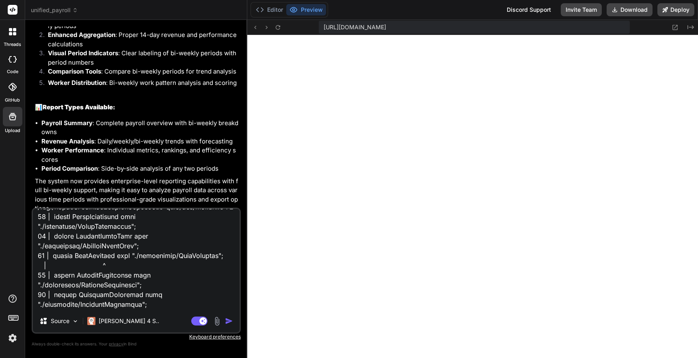
scroll to position [0, 0]
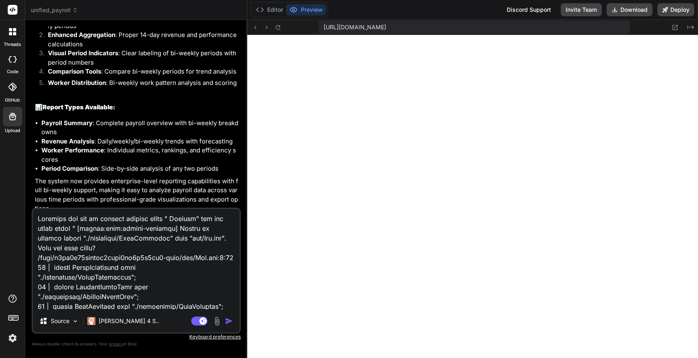
click at [76, 228] on textarea at bounding box center [136, 259] width 207 height 101
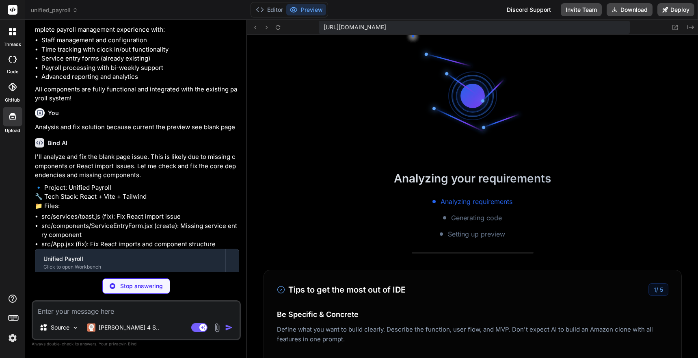
scroll to position [2524, 0]
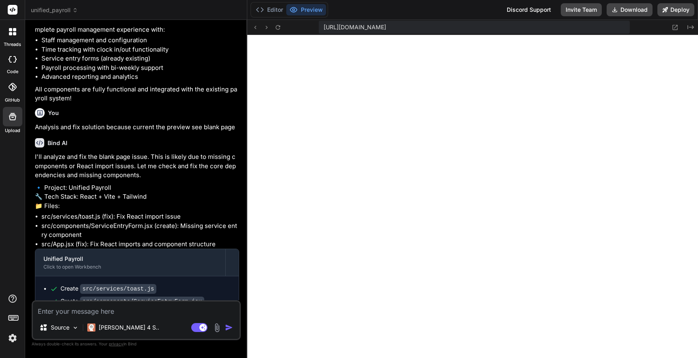
click at [48, 314] on textarea at bounding box center [136, 308] width 207 height 15
click at [156, 310] on textarea "Analysis and fix the "Filters" under "" at bounding box center [136, 308] width 207 height 15
paste textarea "Advanced Reporting & Analytics"
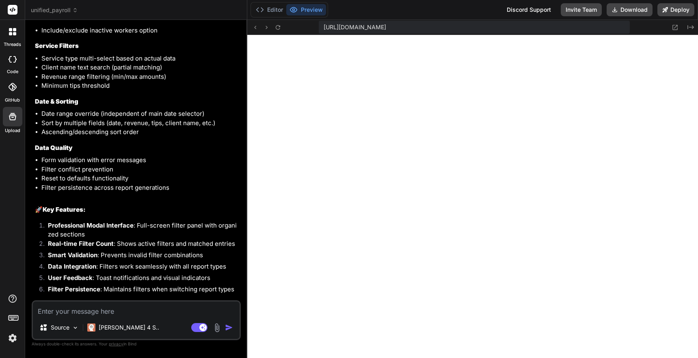
scroll to position [8473, 0]
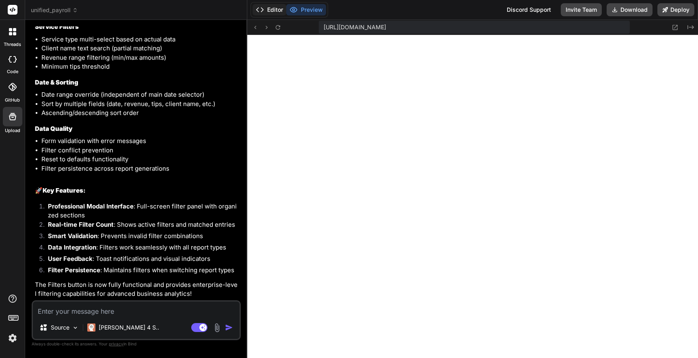
click at [257, 9] on polyline at bounding box center [257, 10] width 2 height 4
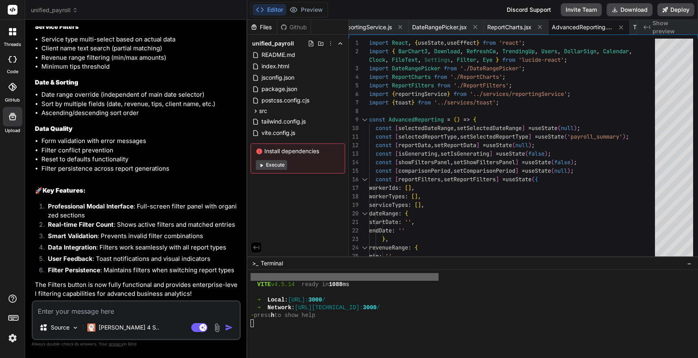
click at [266, 9] on button "Editor" at bounding box center [270, 9] width 34 height 11
click at [263, 9] on polyline at bounding box center [262, 10] width 2 height 4
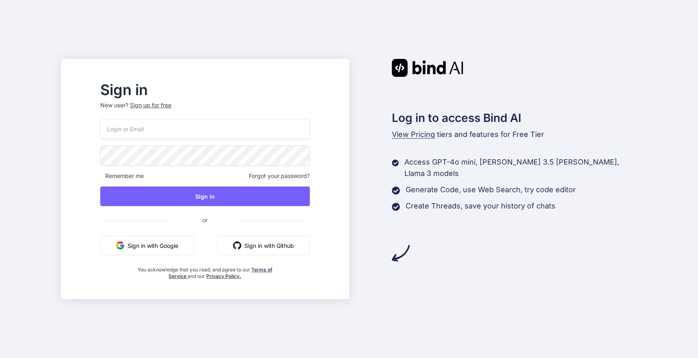
type input "bindaikd@doorto.app"
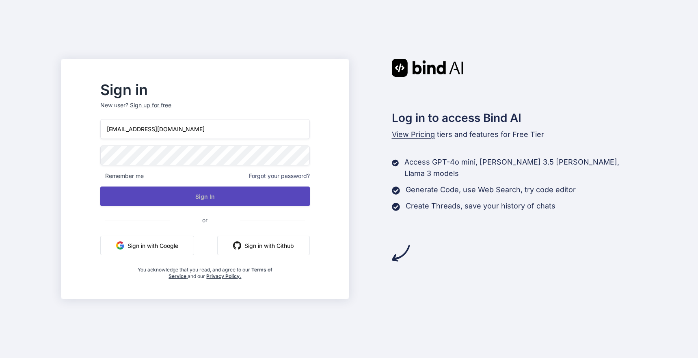
click at [230, 196] on button "Sign In" at bounding box center [204, 196] width 209 height 20
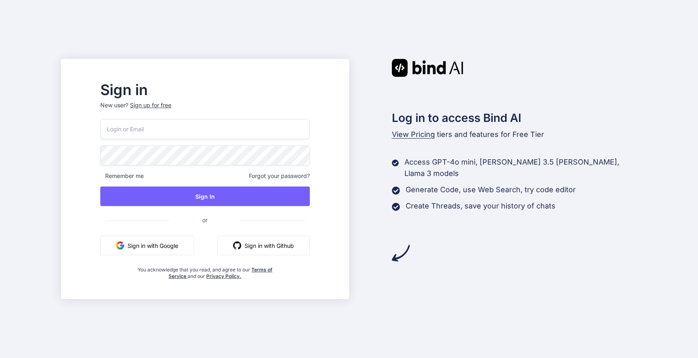
type input "[EMAIL_ADDRESS][DOMAIN_NAME]"
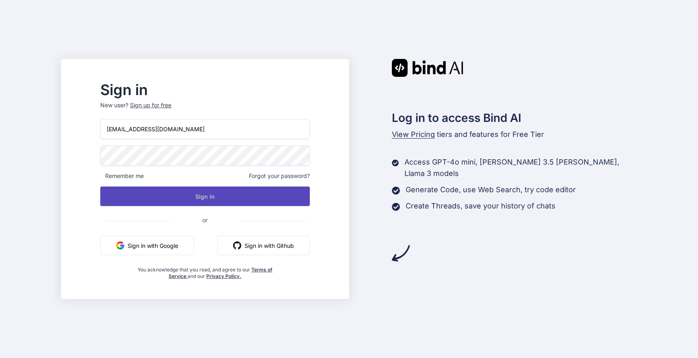
click at [239, 194] on button "Sign In" at bounding box center [204, 196] width 209 height 20
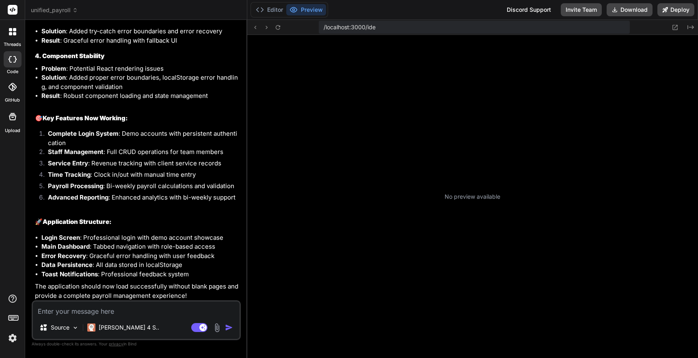
scroll to position [85, 0]
type textarea "x"
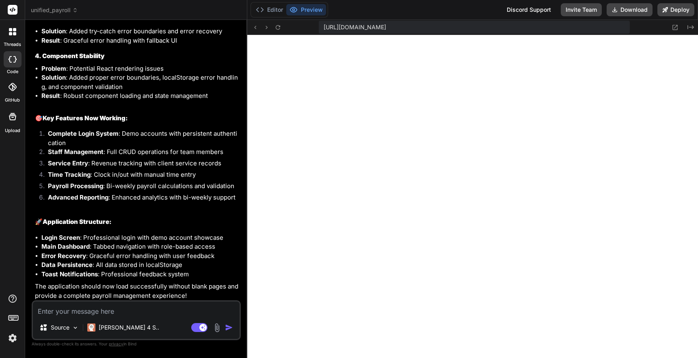
click at [71, 312] on textarea at bounding box center [136, 308] width 207 height 15
type textarea "A"
type textarea "x"
type textarea "AN"
type textarea "x"
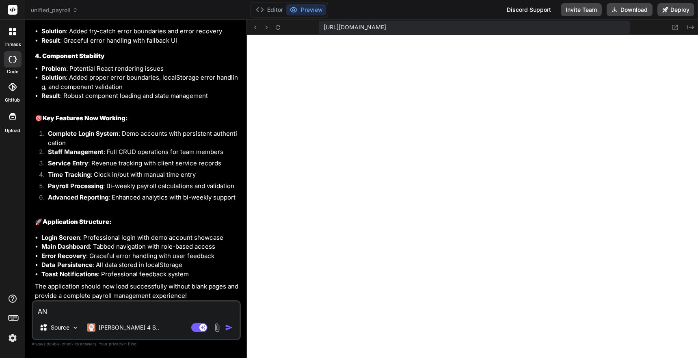
type textarea "A"
type textarea "x"
type textarea "An"
type textarea "x"
type textarea "[PERSON_NAME]"
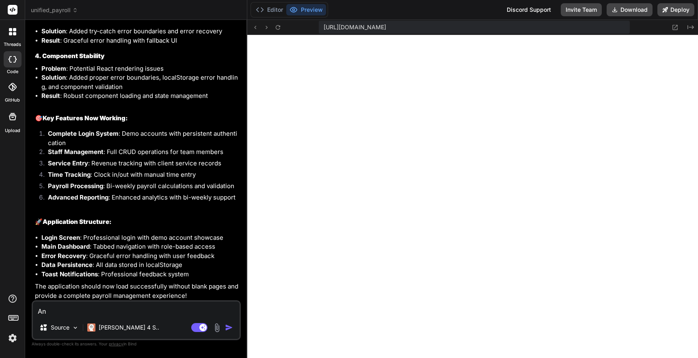
type textarea "x"
type textarea "Anal"
type textarea "x"
type textarea "Analy"
type textarea "x"
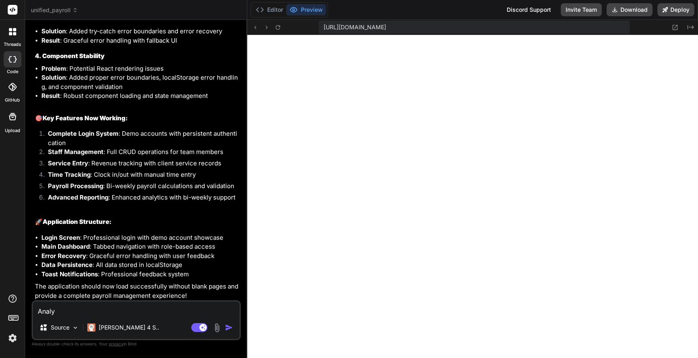
type textarea "Analys"
type textarea "x"
type textarea "Analysi"
type textarea "x"
type textarea "Analysis"
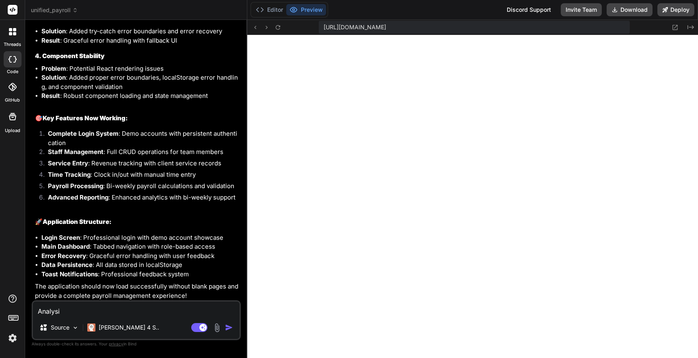
type textarea "x"
type textarea "Analysis"
type textarea "x"
type textarea "Analysis a"
type textarea "x"
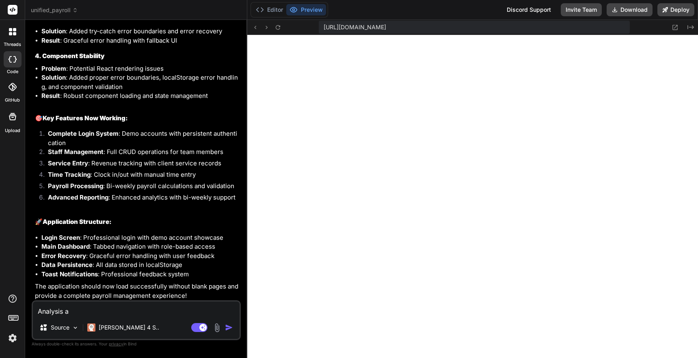
type textarea "Analysis an"
type textarea "x"
type textarea "Analysis and"
type textarea "x"
type textarea "Analysis and"
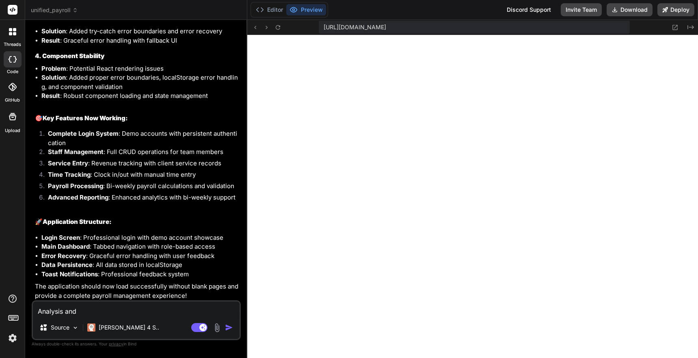
type textarea "x"
type textarea "Analysis and f"
type textarea "x"
type textarea "Analysis and fi"
type textarea "x"
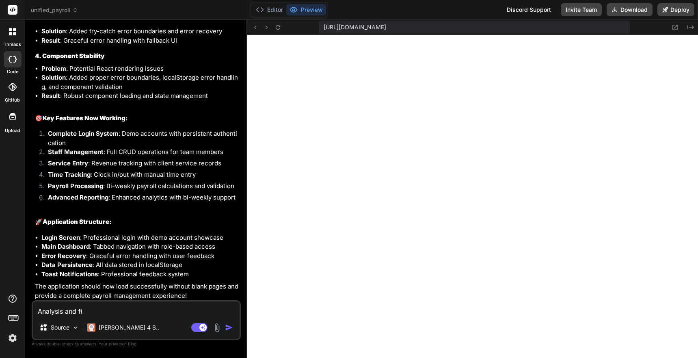
type textarea "Analysis and fix"
type textarea "x"
type textarea "Analysis and fix"
type textarea "x"
type textarea "Analysis and fix c"
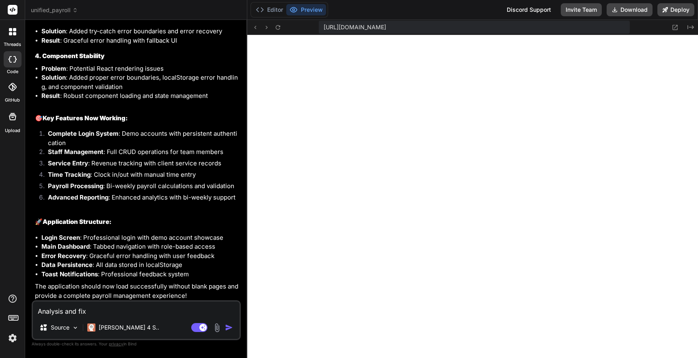
type textarea "x"
type textarea "Analysis and fix cu"
type textarea "x"
type textarea "Analysis and fix [PERSON_NAME]"
type textarea "x"
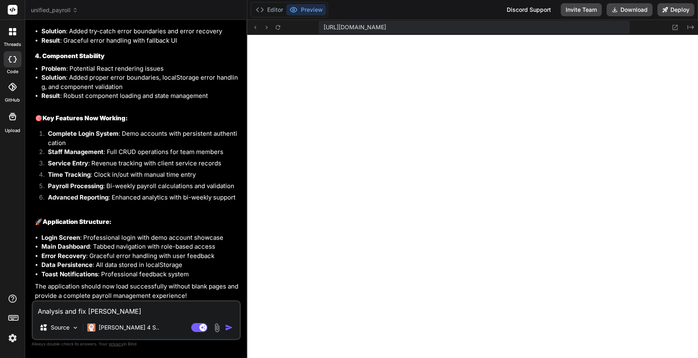
type textarea "Analysis and fix curr"
type textarea "x"
type textarea "Analysis and fix [PERSON_NAME]"
type textarea "x"
type textarea "Analysis and fix cu"
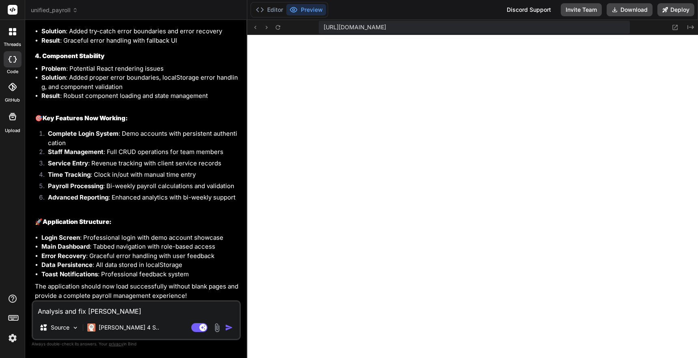
type textarea "x"
type textarea "Analysis and fix c"
type textarea "x"
type textarea "Analysis and fix"
type textarea "x"
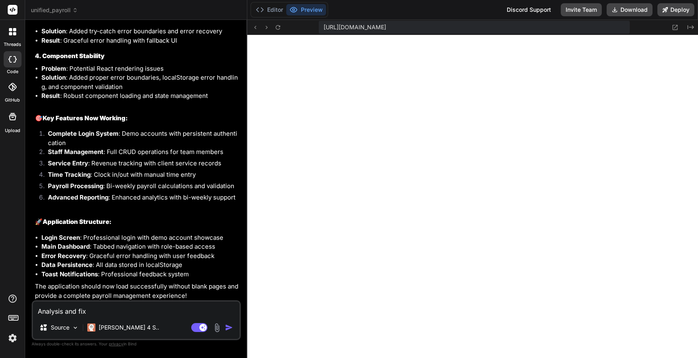
type textarea "Analysis and fix a"
type textarea "x"
type textarea "Analysis and fix an"
type textarea "x"
type textarea "Analysis and fix and"
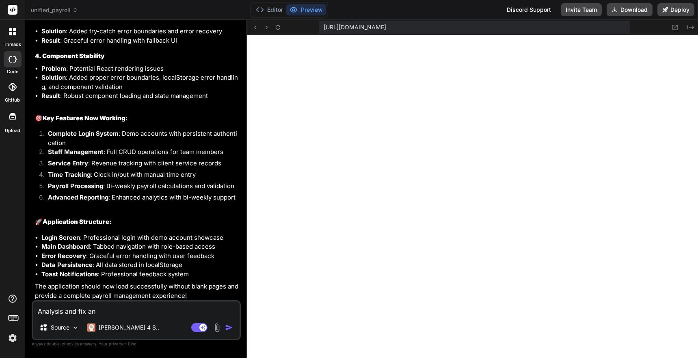
type textarea "x"
type textarea "Analysis and fix and"
type textarea "x"
type textarea "Analysis and fix and e"
type textarea "x"
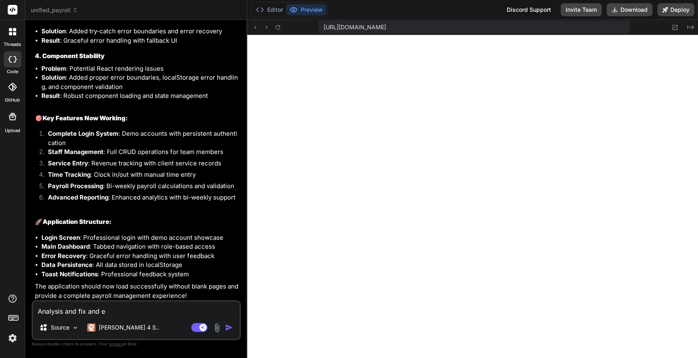
type textarea "Analysis and fix and en"
type textarea "x"
type textarea "Analysis and fix and enh"
type textarea "x"
type textarea "Analysis and fix and enha"
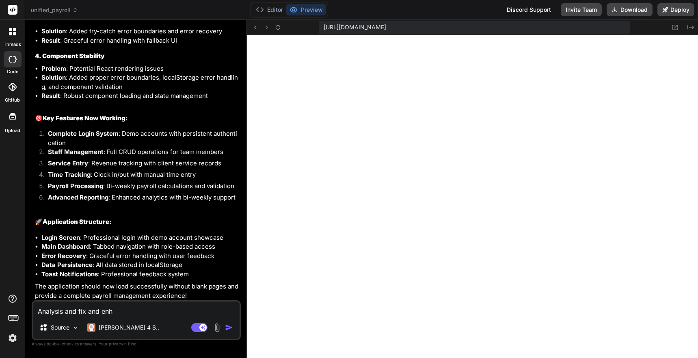
type textarea "x"
type textarea "Analysis and fix and [PERSON_NAME]"
type textarea "x"
type textarea "Analysis and fix and enhanc"
type textarea "x"
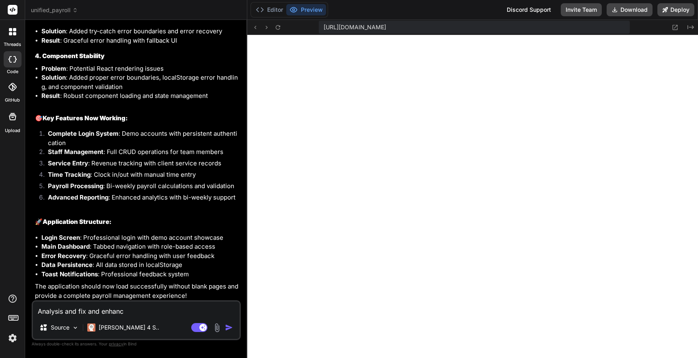
type textarea "Analysis and fix and enhance"
type textarea "x"
type textarea "Analysis and fix and enhance"
type textarea "x"
type textarea "Analysis and fix and enhance c"
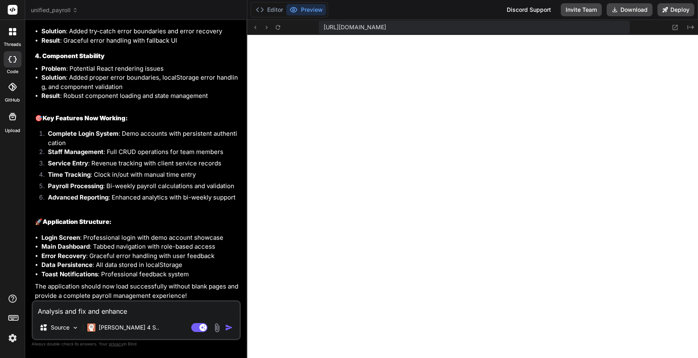
type textarea "x"
type textarea "Analysis and fix and enhance cu"
type textarea "x"
type textarea "Analysis and fix and enhance cur"
type textarea "x"
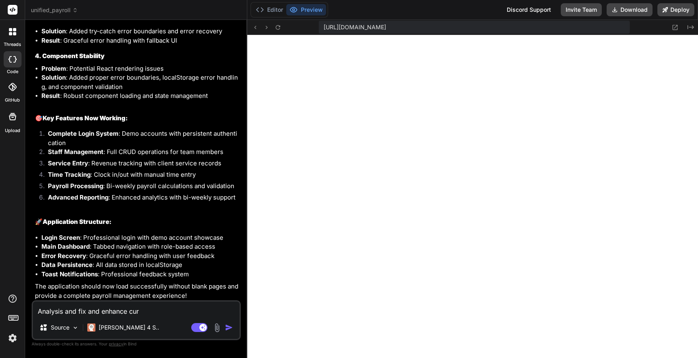
type textarea "Analysis and fix and enhance curr"
type textarea "x"
type textarea "Analysis and fix and enhance curre"
type textarea "x"
type textarea "Analysis and fix and enhance curren"
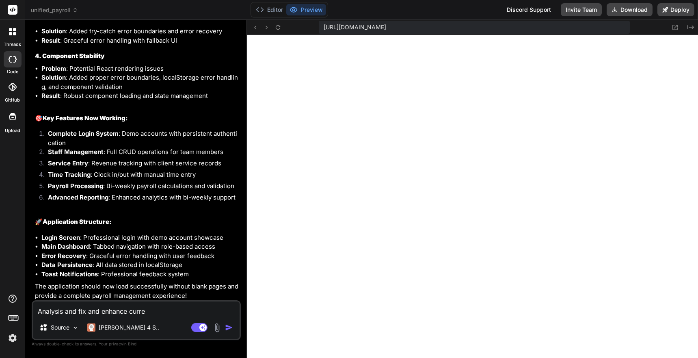
type textarea "x"
type textarea "Analysis and fix and enhance current"
type textarea "x"
click at [71, 312] on textarea "Analysis and fix and enhance current" at bounding box center [136, 308] width 207 height 15
click at [154, 310] on textarea "Analysis and fix and enhance current" at bounding box center [136, 308] width 207 height 15
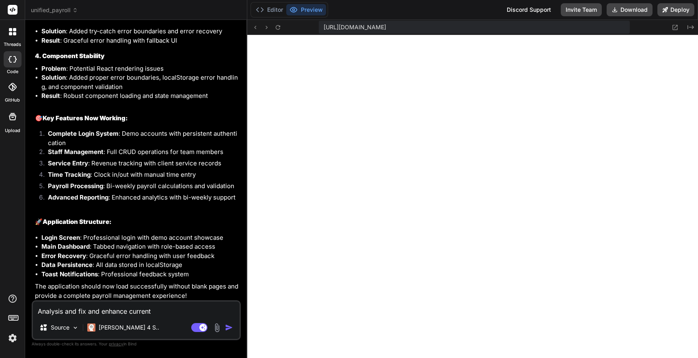
type textarea "Analysis and fix and enhance current"
type textarea "x"
type textarea "Analysis and fix and enhance current :"
type textarea "x"
type textarea "Analysis and fix and enhance current"
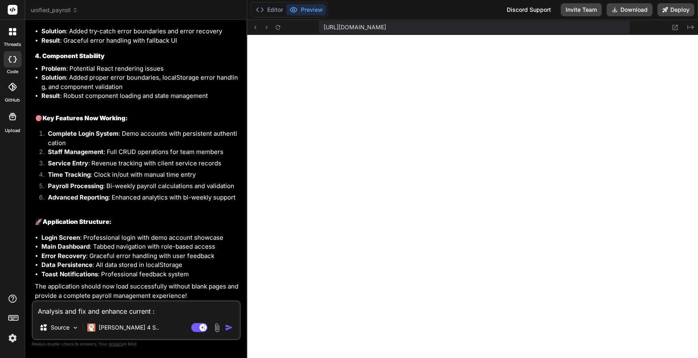
type textarea "x"
type textarea "Analysis and fix and enhance current ""
type textarea "x"
type textarea "Analysis and fix and enhance current "A"
type textarea "x"
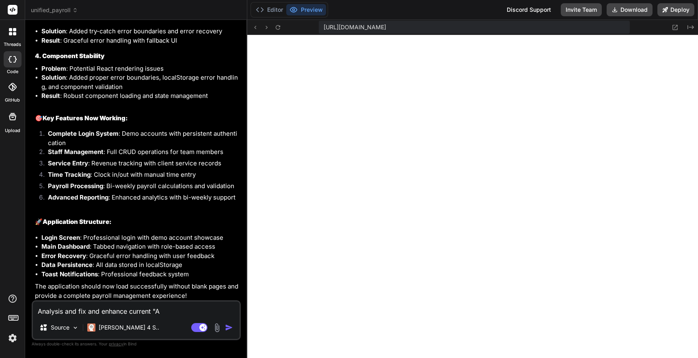
type textarea "Analysis and fix and enhance current "Ad"
type textarea "x"
type textarea "Analysis and fix and enhance current "Adv"
type textarea "x"
type textarea "Analysis and fix and enhance current "Adva"
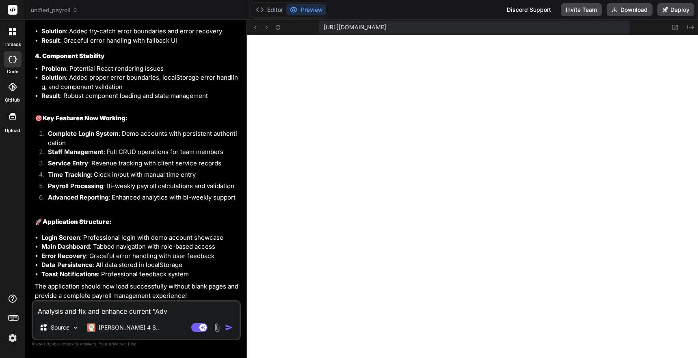
type textarea "x"
type textarea "Analysis and fix and enhance current "Advan"
type textarea "x"
type textarea "Analysis and fix and enhance current "Advanc"
type textarea "x"
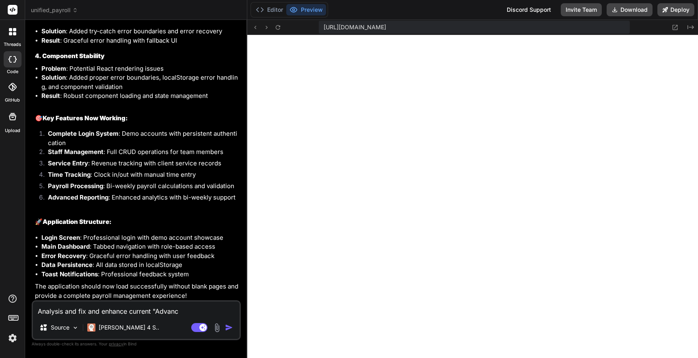
type textarea "Analysis and fix and enhance current "Advance"
type textarea "x"
type textarea "Analysis and fix and enhance current "Advanced"
type textarea "x"
type textarea "Analysis and fix and enhance current "Advanced"
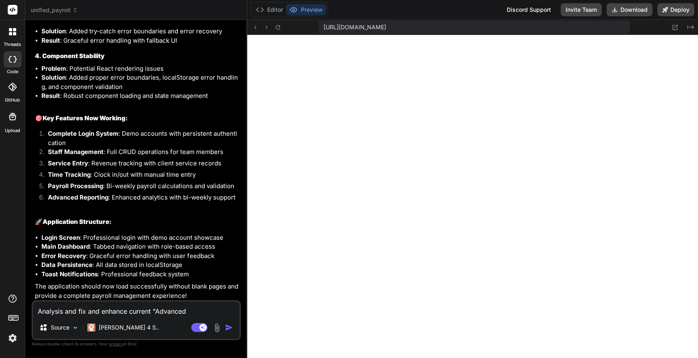
type textarea "x"
type textarea "Analysis and fix and enhance current "Advanced R"
type textarea "x"
type textarea "Analysis and fix and enhance current "Advanced Re"
type textarea "x"
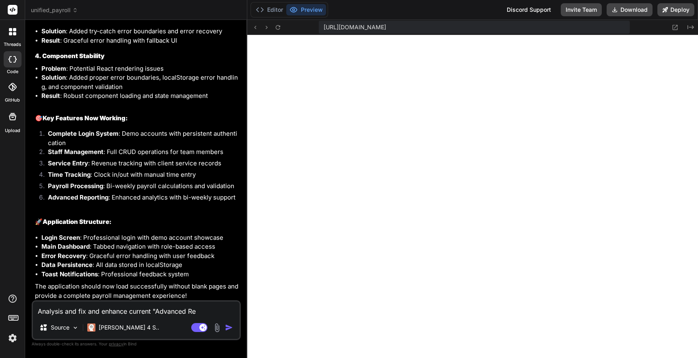
type textarea "Analysis and fix and enhance current "Advanced Rep"
type textarea "x"
type textarea "Analysis and fix and enhance current "Advanced Repo"
type textarea "x"
type textarea "Analysis and fix and enhance current "Advanced Repor"
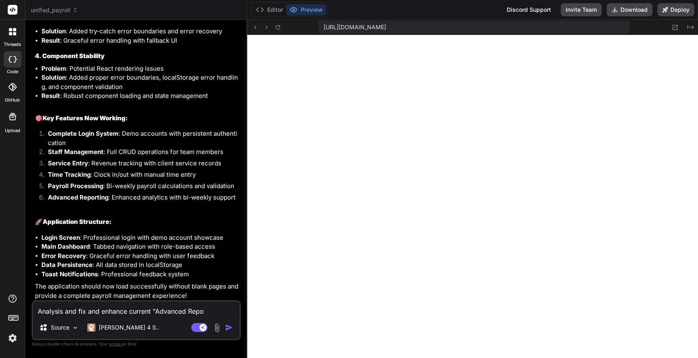
type textarea "x"
type textarea "Analysis and fix and enhance current "Advanced Report"
type textarea "x"
type textarea "Analysis and fix and enhance current "Advanced Reporti"
type textarea "x"
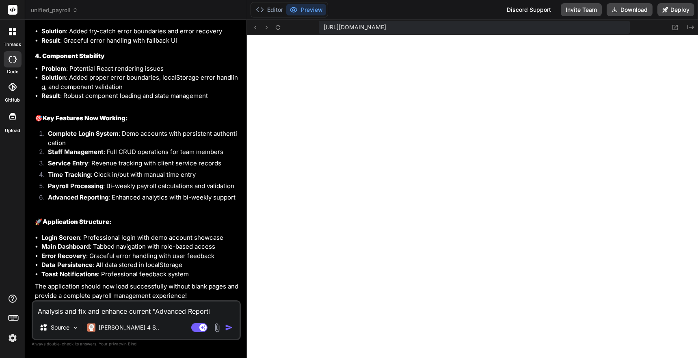
type textarea "Analysis and fix and enhance current "Advanced Reportin"
type textarea "x"
type textarea "Analysis and fix and enhance current "Advanced Reporting"
type textarea "x"
type textarea "Analysis and fix and enhance current "Advanced Reporting""
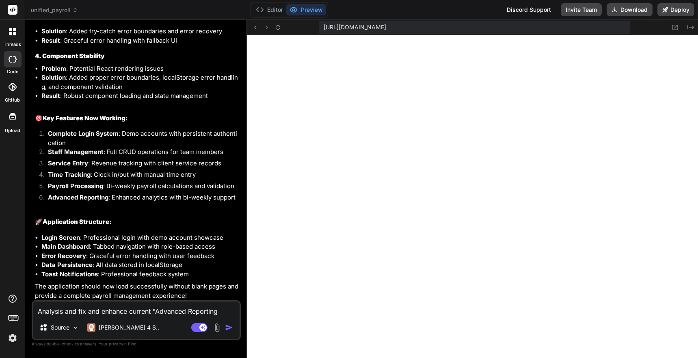
type textarea "x"
type textarea "Analysis and fix and enhance current "Advanced Reporting""
type textarea "x"
click at [153, 310] on textarea "Analysis and fix and enhance current "Advanced Reporting"" at bounding box center [136, 308] width 207 height 15
type textarea "Analysis and fix and enhance current t"Advanced Reporting""
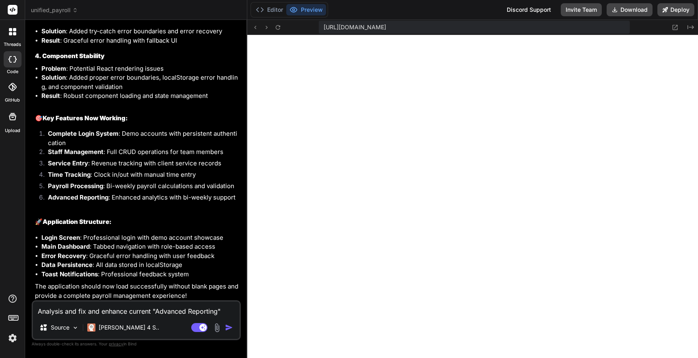
type textarea "x"
type textarea "Analysis and fix and enhance current th"Advanced Reporting""
type textarea "x"
type textarea "Analysis and fix and enhance current the"Advanced Reporting""
type textarea "x"
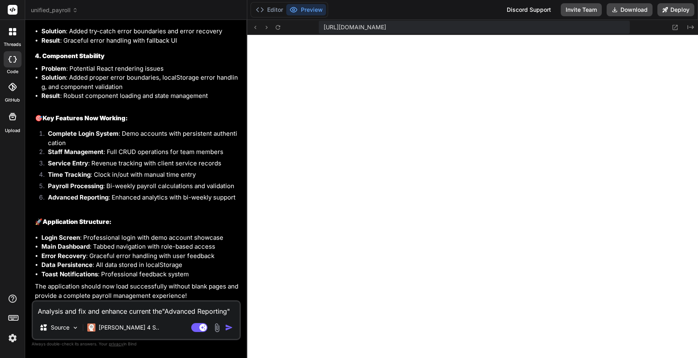
type textarea "Analysis and fix and enhance current the "Advanced Reporting""
type textarea "x"
type textarea "Analysis and fix and enhance current the T"Advanced Reporting""
type textarea "x"
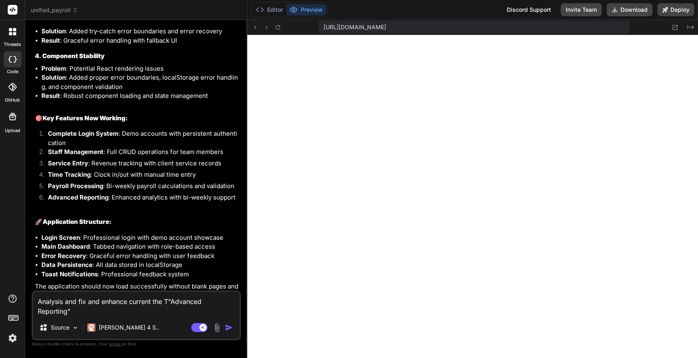
type textarea "Analysis and fix and enhance current the "Advanced Reporting""
type textarea "x"
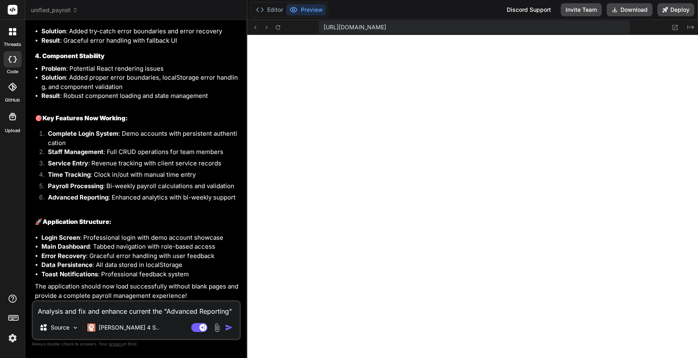
type textarea "Analysis and fix and enhance current the ""Advanced Reporting""
type textarea "x"
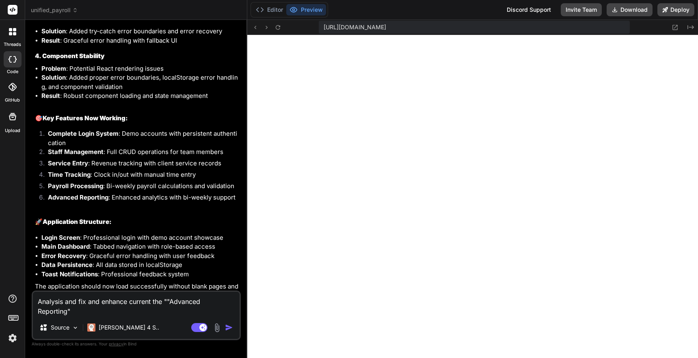
type textarea "Analysis and fix and enhance current the "R"Advanced Reporting""
type textarea "x"
type textarea "Analysis and fix and enhance current the "Re"Advanced Reporting""
type textarea "x"
type textarea "Analysis and fix and enhance current the "Rep"Advanced Reporting""
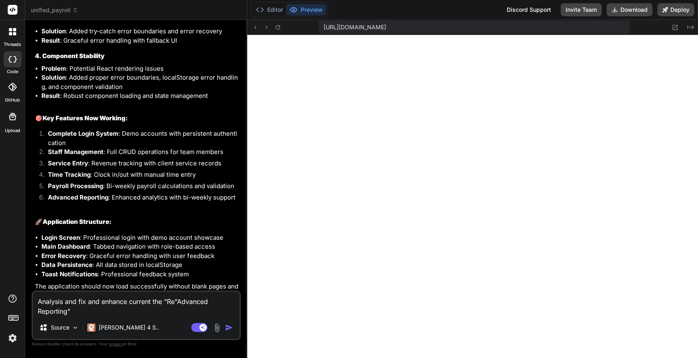
type textarea "x"
type textarea "Analysis and fix and enhance current the "Repo"Advanced Reporting""
type textarea "x"
type textarea "Analysis and fix and enhance current the "Repor"Advanced Reporting""
type textarea "x"
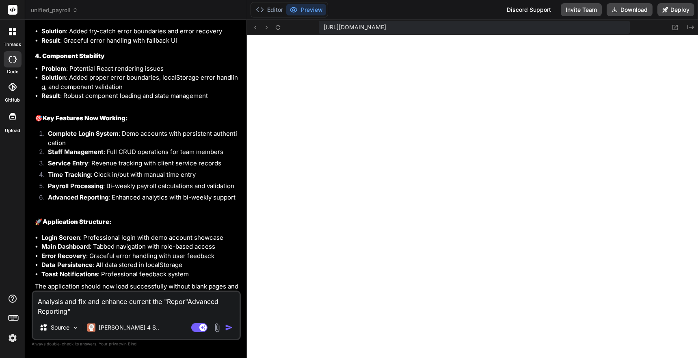
type textarea "Analysis and fix and enhance current the "Report"Advanced Reporting""
type textarea "x"
type textarea "Analysis and fix and enhance current the "Report "Advanced Reporting""
type textarea "x"
type textarea "Analysis and fix and enhance current the "Report T"Advanced Reporting""
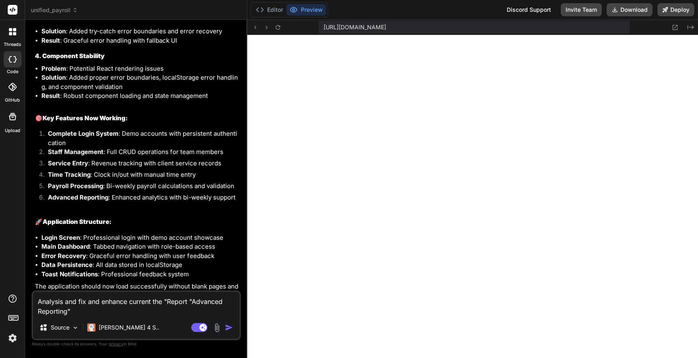
type textarea "x"
type textarea "Analysis and fix and enhance current the "Report Ty"Advanced Reporting""
type textarea "x"
type textarea "Analysis and fix and enhance current the "Report Typ"Advanced Reporting""
type textarea "x"
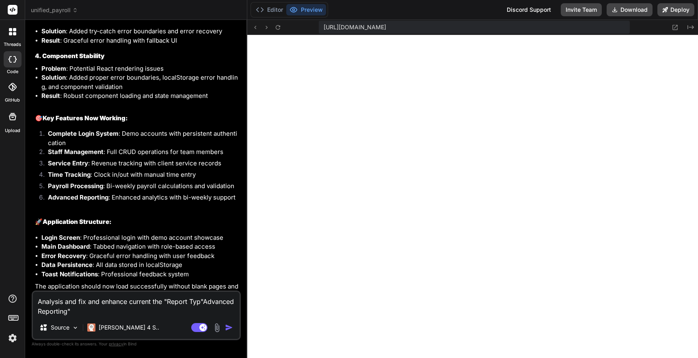
type textarea "Analysis and fix and enhance current the "Report Type"Advanced Reporting""
type textarea "x"
type textarea "Analysis and fix and enhance current the "Report Type""Advanced Reporting""
type textarea "x"
type textarea "Analysis and fix and enhance current the "Report Type" "Advanced Reporting""
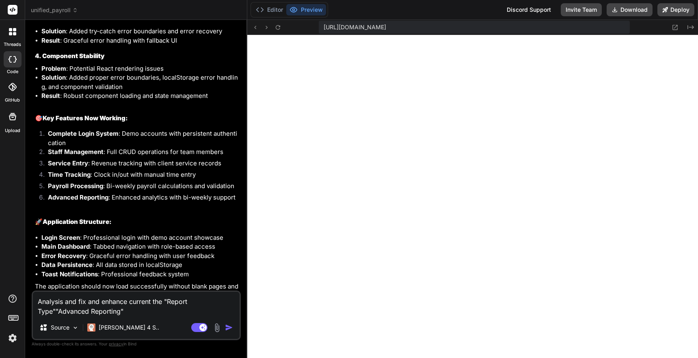
type textarea "x"
type textarea "Analysis and fix and enhance current the "Report Type" u"Advanced Reporting""
type textarea "x"
type textarea "Analysis and fix and enhance current the "Report Type" un"Advanced Reporting""
type textarea "x"
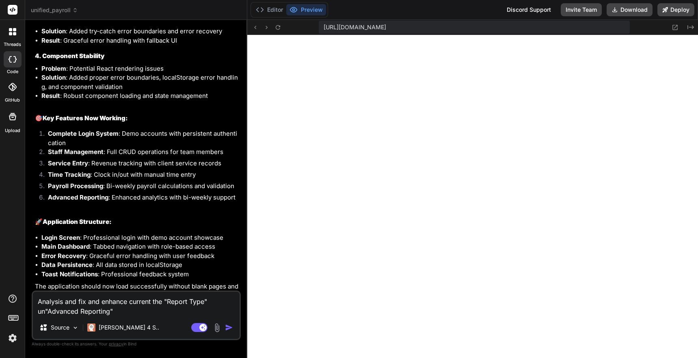
type textarea "Analysis and fix and enhance current the "Report Type" und"Advanced Reporting""
type textarea "x"
type textarea "Analysis and fix and enhance current the "Report Type" unde"Advanced Reporting""
type textarea "x"
type textarea "Analysis and fix and enhance current the "Report Type" under"Advanced Reporting""
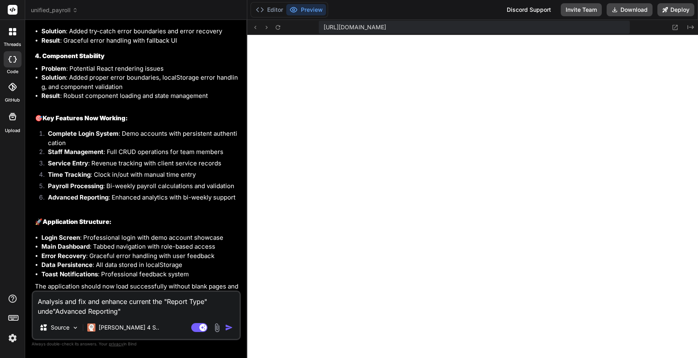
type textarea "x"
type textarea "Analysis and fix and enhance current the "Report Type" under "Advanced Reportin…"
type textarea "x"
click at [115, 311] on textarea "Analysis and fix and enhance current the "Report Type" under "Advanced Reportin…" at bounding box center [136, 304] width 207 height 24
type textarea "Analysis and fix and enhance current the "Report Type" under "Advanced Reportin…"
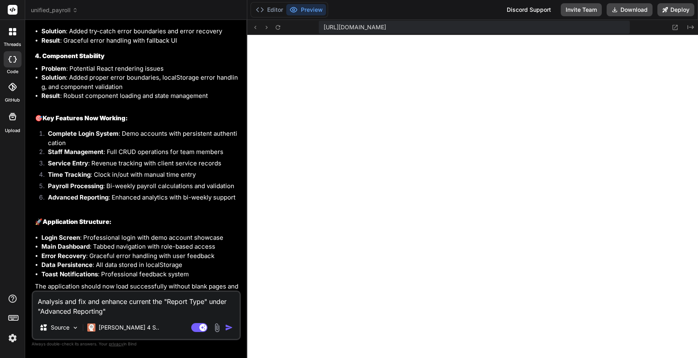
type textarea "x"
type textarea "Analysis and fix and enhance current the "Report Type" under "Advanced Reportin…"
type textarea "x"
type textarea "Analysis and fix and enhance current the "Report Type" under "Advanced Reportin…"
type textarea "x"
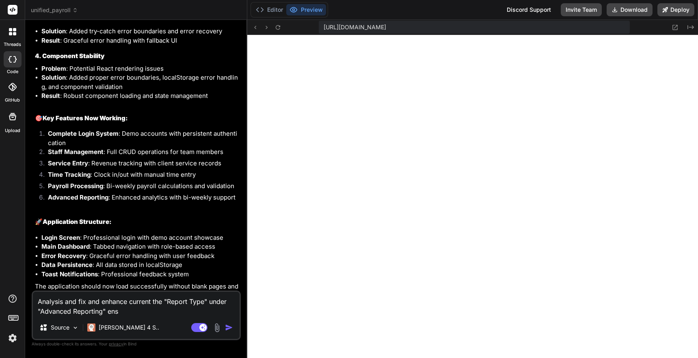
type textarea "Analysis and fix and enhance current the "Report Type" under "Advanced Reportin…"
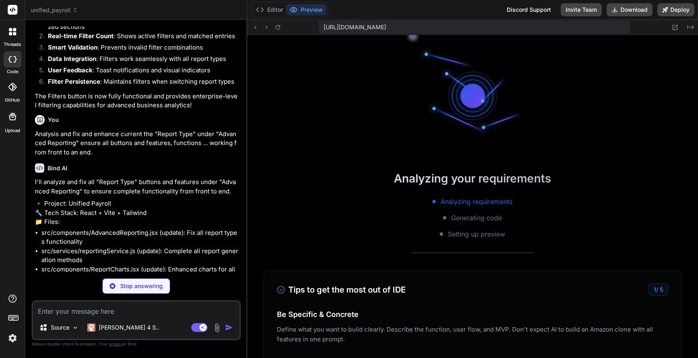
scroll to position [309, 0]
